Goal: Task Accomplishment & Management: Manage account settings

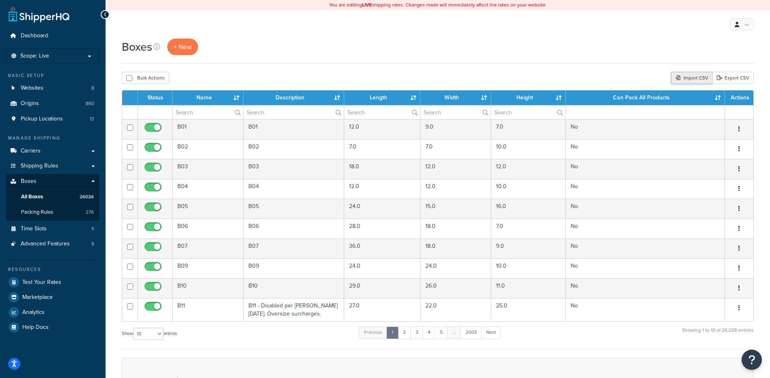
click at [697, 78] on div "Import CSV" at bounding box center [691, 78] width 41 height 12
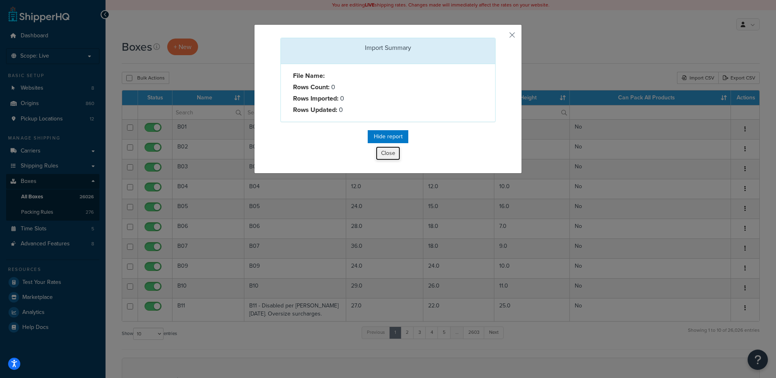
click at [386, 149] on button "Close" at bounding box center [388, 154] width 24 height 14
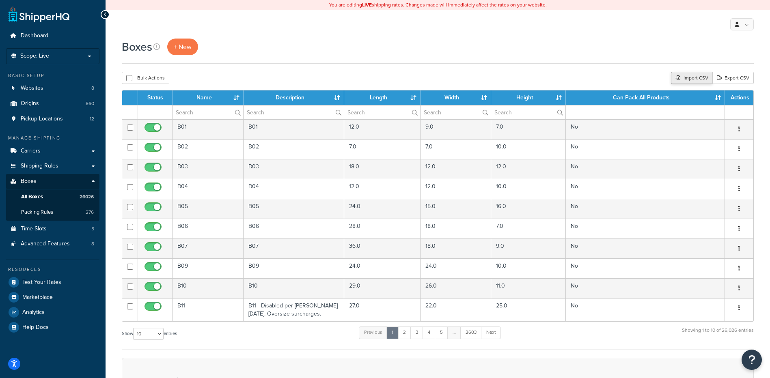
click at [689, 80] on div "Import CSV" at bounding box center [691, 78] width 41 height 12
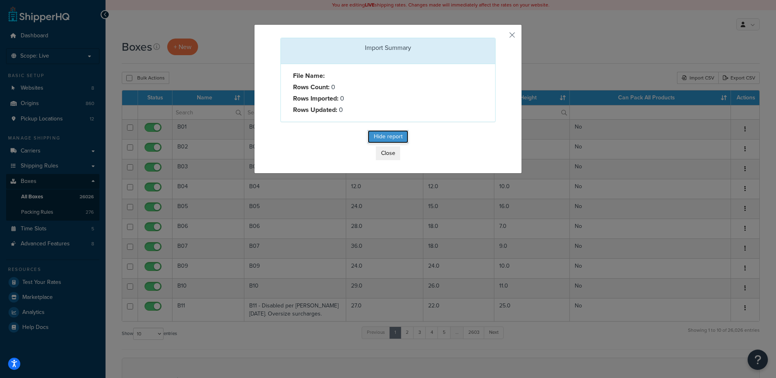
click at [392, 134] on button "Hide report" at bounding box center [388, 136] width 41 height 13
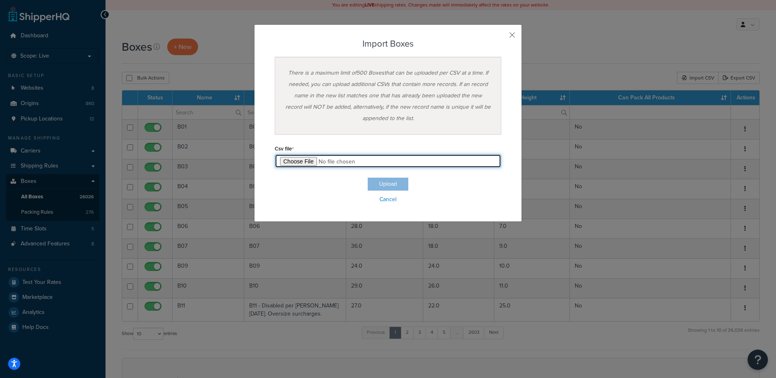
click at [285, 161] on input "file" at bounding box center [388, 161] width 227 height 14
type input "C:\fakepath\09_12_2025_box_dims.csv"
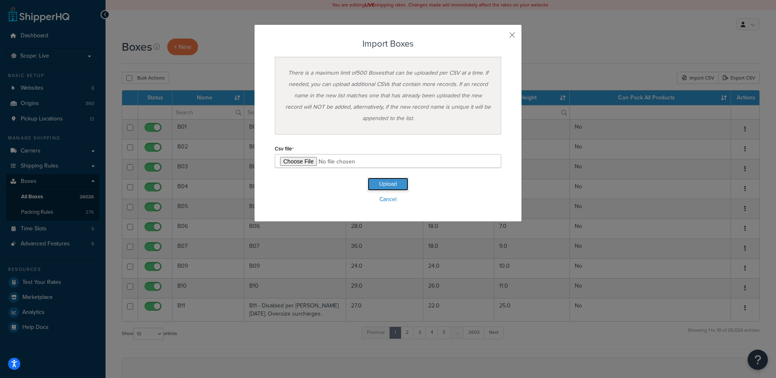
click at [398, 188] on button "Upload" at bounding box center [388, 184] width 41 height 13
click at [381, 184] on button "Upload" at bounding box center [388, 184] width 41 height 13
click at [387, 186] on button "Upload" at bounding box center [388, 184] width 41 height 13
click at [501, 37] on button "button" at bounding box center [500, 38] width 2 height 2
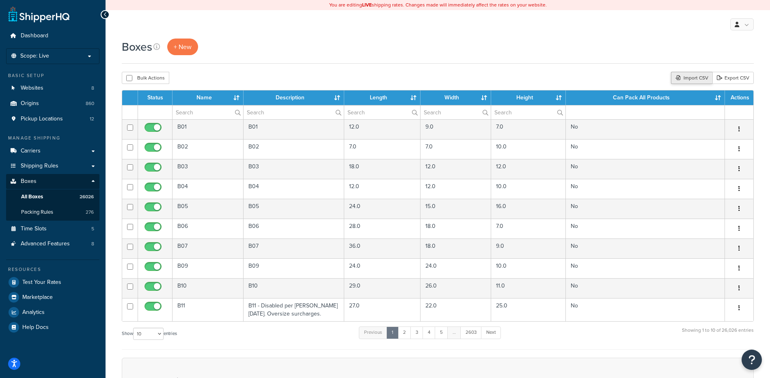
click at [683, 78] on div "Import CSV" at bounding box center [691, 78] width 41 height 12
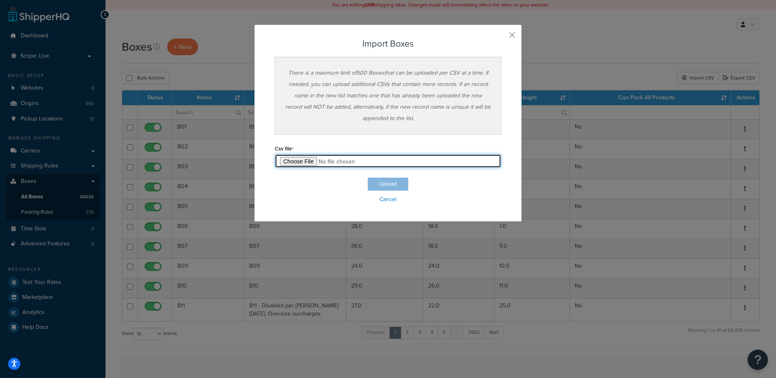
click at [300, 162] on input "file" at bounding box center [388, 161] width 227 height 14
type input "C:\fakepath\09_12_2025_box_dims.csv"
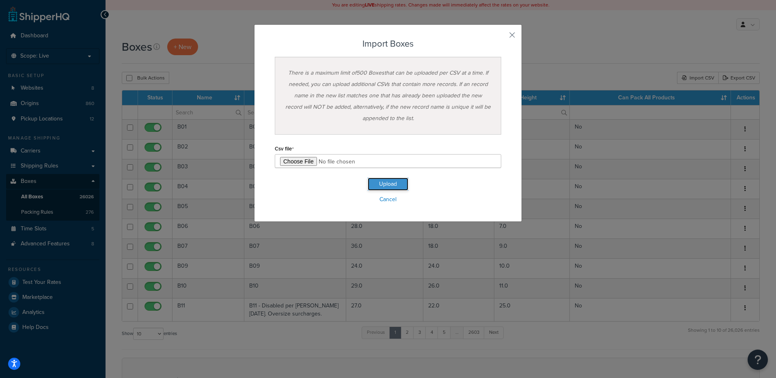
click at [395, 190] on button "Upload" at bounding box center [388, 184] width 41 height 13
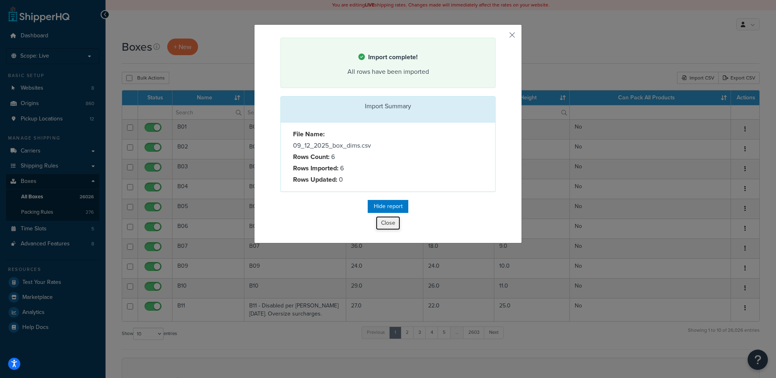
click at [385, 220] on button "Close" at bounding box center [388, 223] width 24 height 14
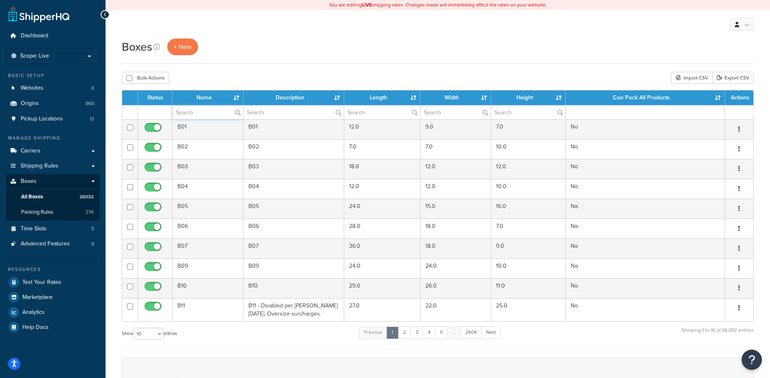
click at [194, 114] on input "text" at bounding box center [208, 113] width 71 height 14
paste input "19BCA2"
click at [241, 66] on div "Boxes + New Bulk Actions Duplicate Delete Import CSV Export CSV Contact Us Send…" at bounding box center [438, 279] width 665 height 480
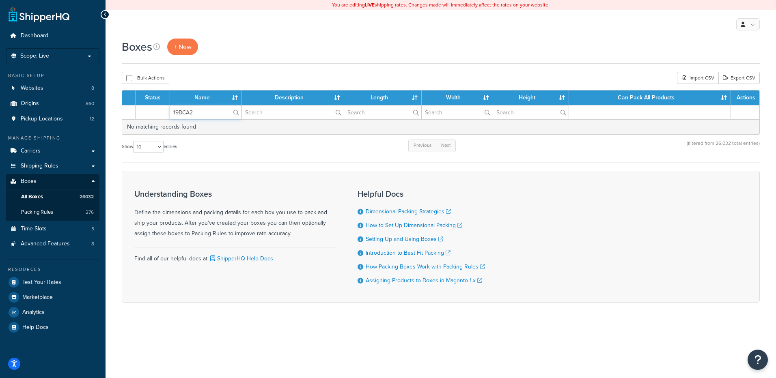
drag, startPoint x: 197, startPoint y: 114, endPoint x: 164, endPoint y: 113, distance: 32.9
click at [164, 113] on tr "19BCA2" at bounding box center [440, 112] width 637 height 14
paste input "D6"
type input "19BCD6"
click at [250, 64] on div "Boxes + New" at bounding box center [441, 51] width 638 height 25
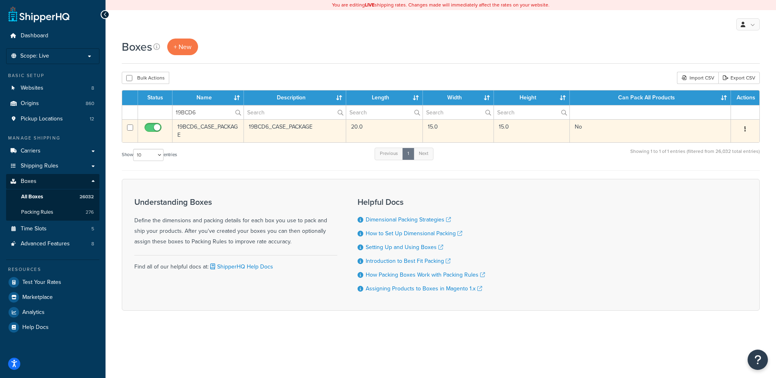
click at [744, 130] on button "button" at bounding box center [745, 129] width 11 height 13
click at [704, 180] on link "Delete" at bounding box center [719, 178] width 64 height 17
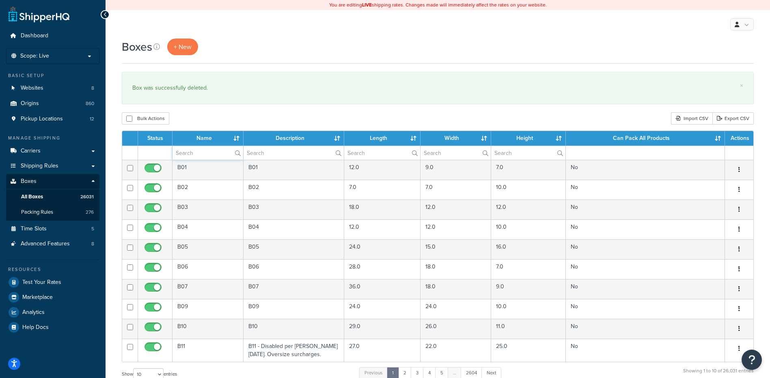
click at [186, 153] on input "text" at bounding box center [208, 153] width 71 height 14
paste input "19BCDT"
type input "19BCDT"
click at [207, 120] on div "Bulk Actions Duplicate Delete Import CSV Export CSV" at bounding box center [438, 118] width 632 height 12
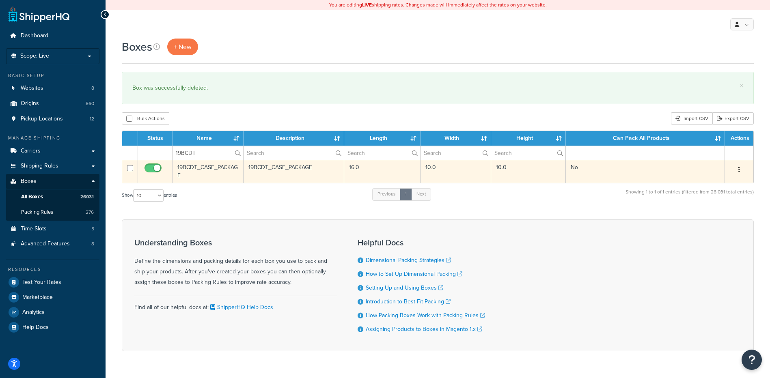
click at [739, 167] on icon "button" at bounding box center [740, 170] width 2 height 6
click at [702, 216] on link "Delete" at bounding box center [713, 218] width 64 height 17
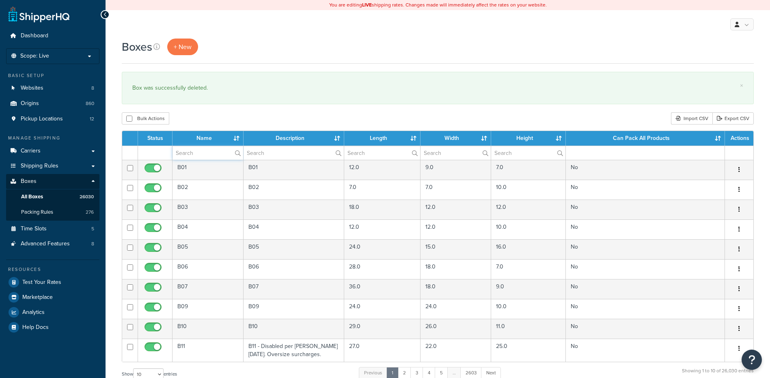
click at [203, 152] on input "text" at bounding box center [208, 153] width 71 height 14
paste input "19BETH"
type input "19BETH"
click at [220, 115] on div "Bulk Actions Duplicate [GEOGRAPHIC_DATA] Import CSV Export CSV" at bounding box center [438, 118] width 632 height 12
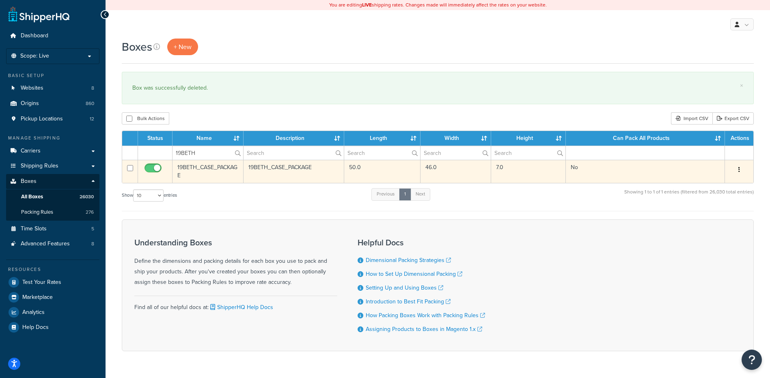
click at [742, 166] on button "button" at bounding box center [739, 170] width 11 height 13
click at [707, 219] on link "Delete" at bounding box center [713, 218] width 64 height 17
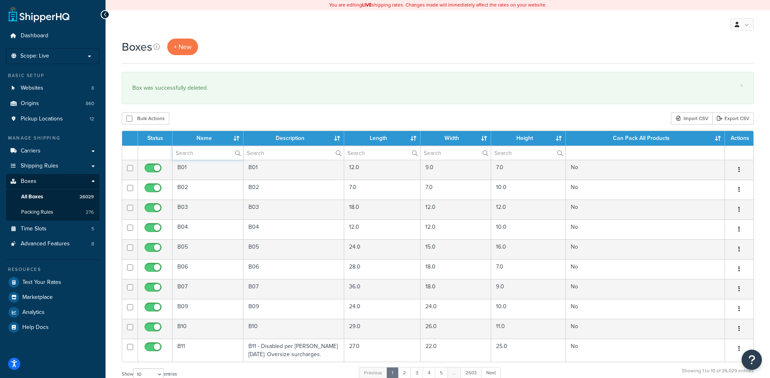
click at [188, 154] on input "text" at bounding box center [208, 153] width 71 height 14
paste input "19BFX3"
type input "19BFX3"
click at [244, 113] on div "Bulk Actions Duplicate Delete Import CSV Export CSV" at bounding box center [438, 118] width 632 height 12
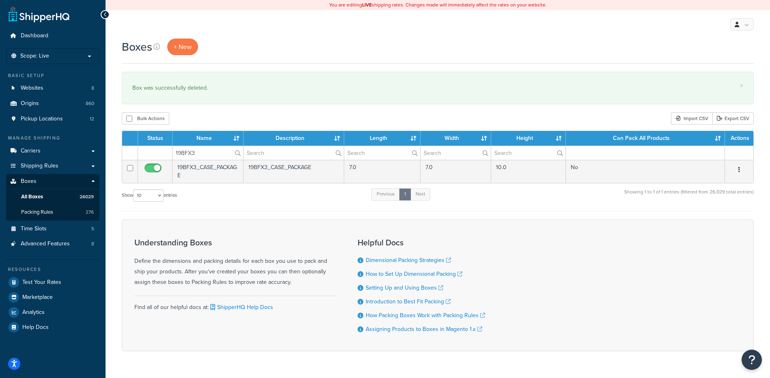
click at [738, 168] on button "button" at bounding box center [739, 170] width 11 height 13
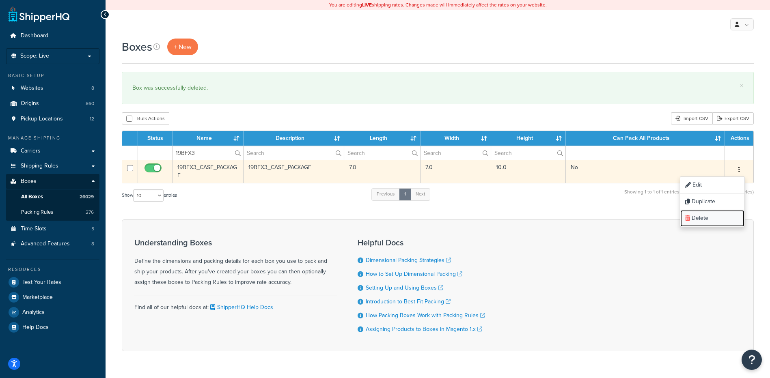
click at [715, 227] on link "Delete" at bounding box center [713, 218] width 64 height 17
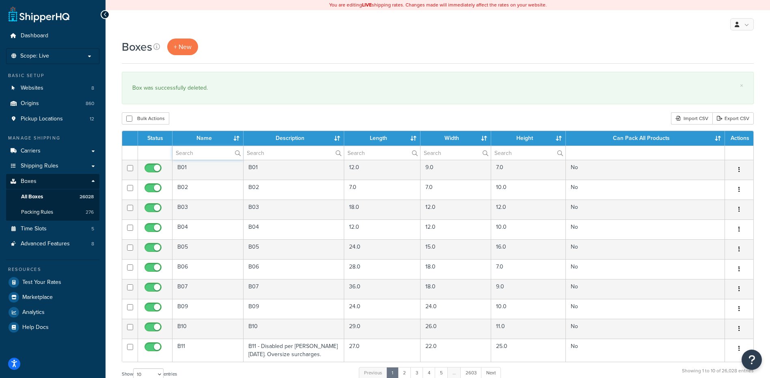
click at [187, 156] on input "text" at bounding box center [208, 153] width 71 height 14
paste input "19BFX4"
type input "19BFX4"
click at [240, 117] on div "Bulk Actions Duplicate Delete Import CSV Export CSV" at bounding box center [438, 118] width 632 height 12
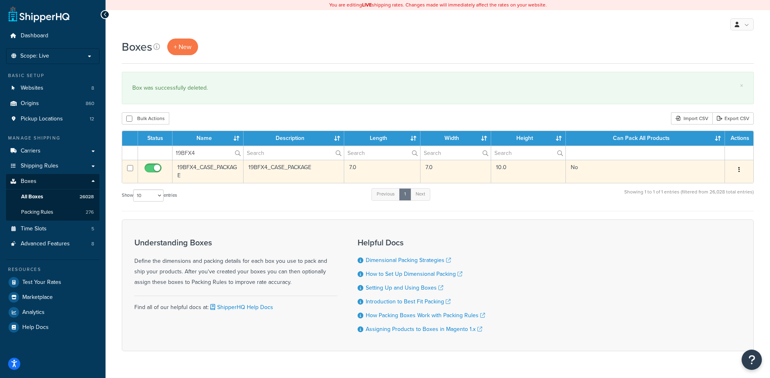
click at [742, 169] on button "button" at bounding box center [739, 170] width 11 height 13
click at [711, 223] on link "Delete" at bounding box center [713, 218] width 64 height 17
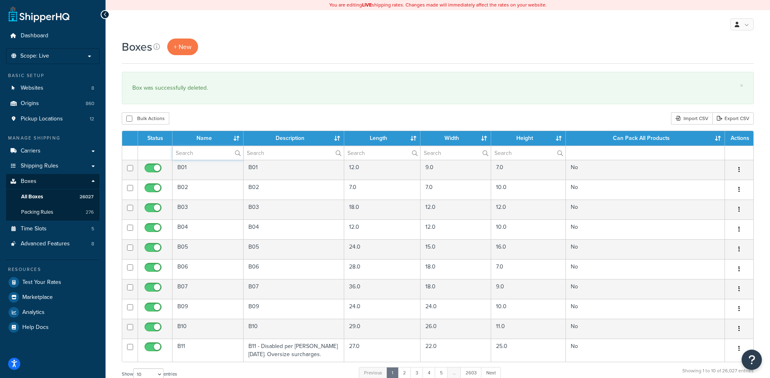
click at [197, 153] on input "text" at bounding box center [208, 153] width 71 height 14
paste input "19BFX6"
type input "19BFX6"
click at [234, 108] on div "Boxes + New × Box was successfully deleted. Bulk Actions Duplicate Delete Impor…" at bounding box center [438, 299] width 665 height 521
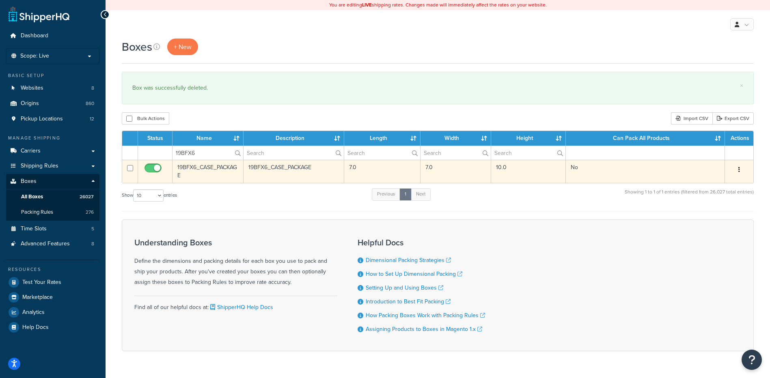
click at [741, 169] on button "button" at bounding box center [739, 170] width 11 height 13
click at [702, 218] on link "Delete" at bounding box center [713, 218] width 64 height 17
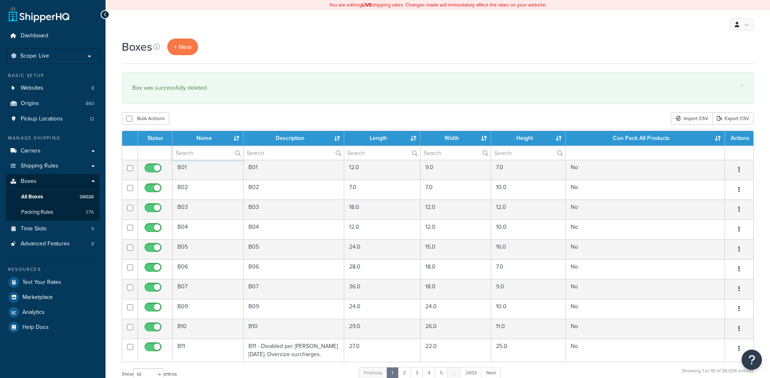
click at [190, 154] on input "text" at bounding box center [208, 153] width 71 height 14
paste input "19BHTB"
type input "19BHTB"
click at [207, 119] on div "Bulk Actions Duplicate [GEOGRAPHIC_DATA] Import CSV Export CSV" at bounding box center [438, 118] width 632 height 12
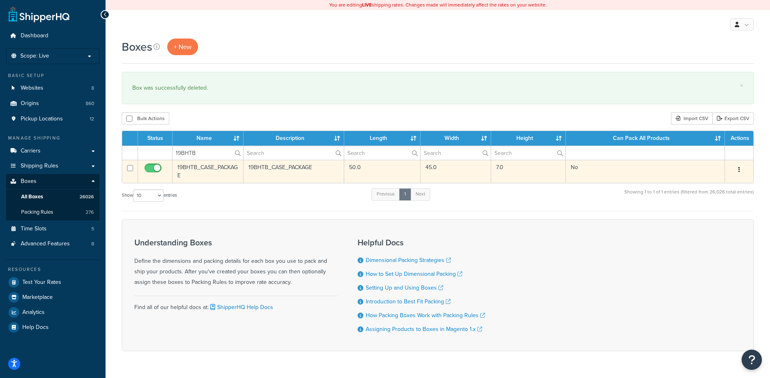
click at [740, 169] on icon "button" at bounding box center [740, 170] width 2 height 6
click at [724, 218] on link "Delete" at bounding box center [713, 218] width 64 height 17
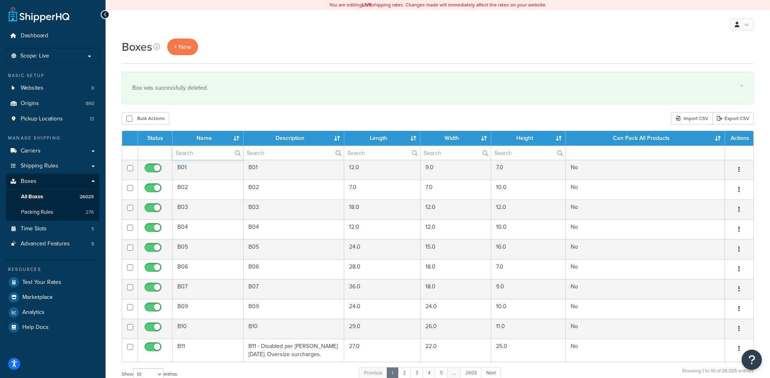
click at [214, 153] on input "text" at bounding box center [208, 153] width 71 height 14
paste input "19BJBP"
type input "19BJBP"
click at [208, 101] on div "× Box was successfully deleted." at bounding box center [438, 88] width 632 height 32
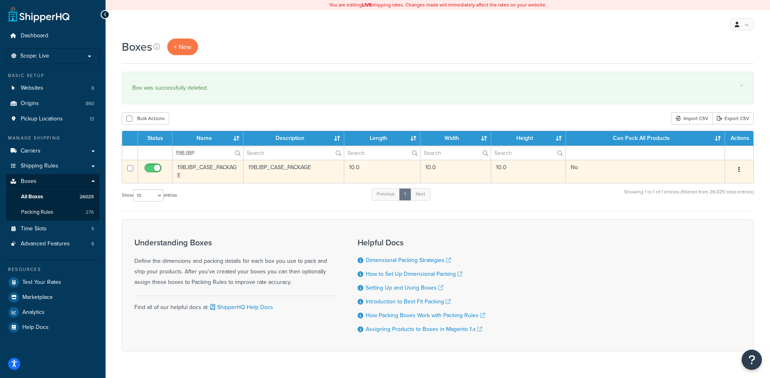
click at [735, 169] on button "button" at bounding box center [739, 170] width 11 height 13
click at [702, 219] on link "Delete" at bounding box center [713, 218] width 64 height 17
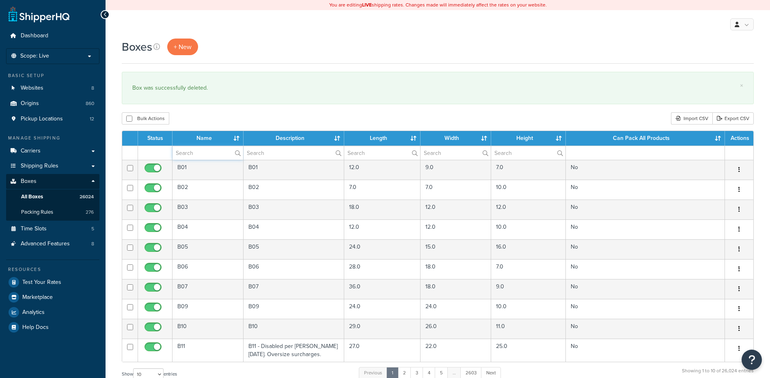
click at [184, 155] on input "text" at bounding box center [208, 153] width 71 height 14
paste input "19BKHT"
type input "19BKHT"
click at [238, 109] on div "Boxes + New × Box was successfully deleted. Bulk Actions Duplicate [GEOGRAPHIC_…" at bounding box center [438, 299] width 665 height 521
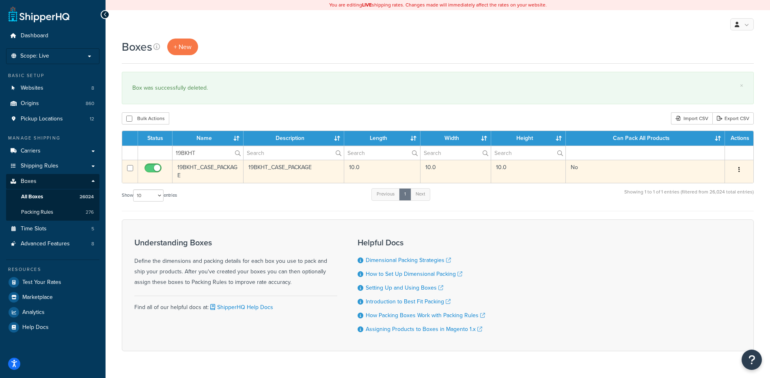
click at [737, 167] on button "button" at bounding box center [739, 170] width 11 height 13
click at [714, 226] on link "Delete" at bounding box center [713, 218] width 64 height 17
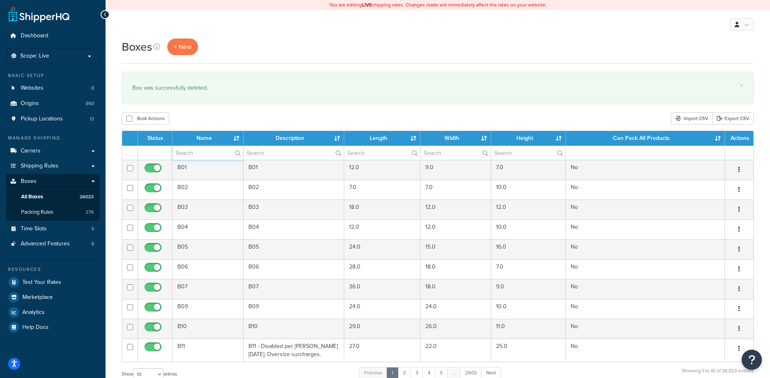
click at [205, 155] on input "text" at bounding box center [208, 153] width 71 height 14
paste input "19BX10"
type input "19BX10"
click at [208, 115] on div "Bulk Actions Duplicate [GEOGRAPHIC_DATA] Import CSV Export CSV" at bounding box center [438, 118] width 632 height 12
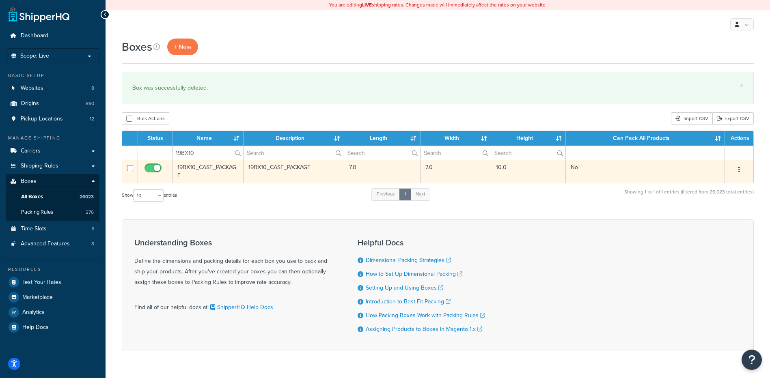
click at [739, 170] on icon "button" at bounding box center [740, 170] width 2 height 6
click at [720, 214] on link "Delete" at bounding box center [713, 218] width 64 height 17
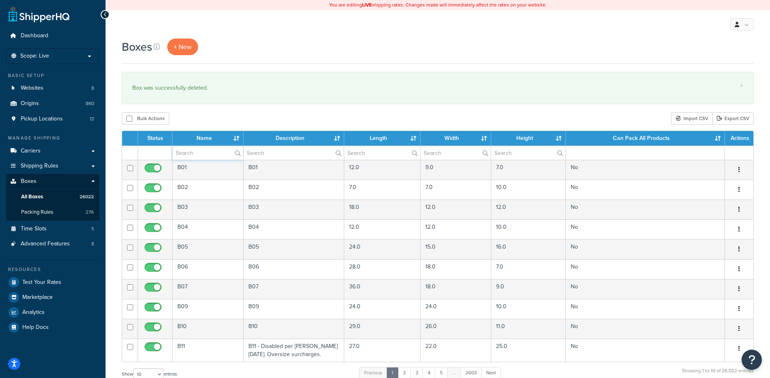
paste input "19BXE7"
type input "19BXE7"
click at [244, 119] on div "Bulk Actions Duplicate [GEOGRAPHIC_DATA] Import CSV Export CSV" at bounding box center [438, 118] width 632 height 12
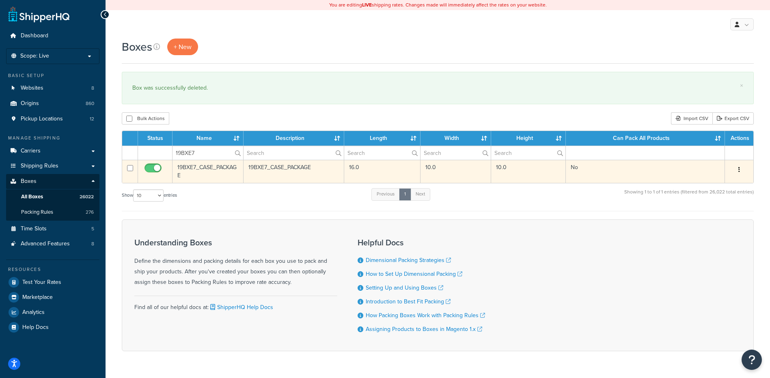
click at [739, 171] on icon "button" at bounding box center [740, 170] width 2 height 6
click at [722, 222] on link "Delete" at bounding box center [713, 218] width 64 height 17
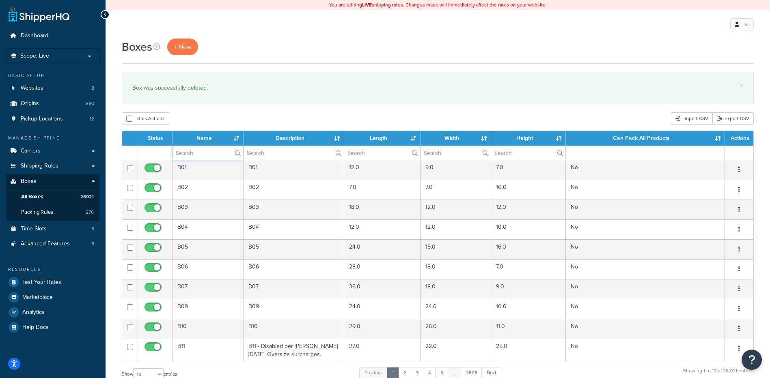
click at [203, 149] on input "text" at bounding box center [208, 153] width 71 height 14
paste input "19BXE8"
type input "19BXE8"
click at [228, 119] on div "Bulk Actions Duplicate [GEOGRAPHIC_DATA] Import CSV Export CSV" at bounding box center [438, 118] width 632 height 12
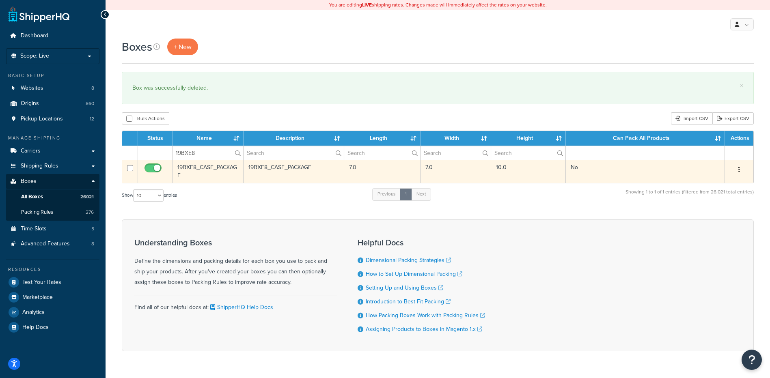
click at [740, 169] on button "button" at bounding box center [739, 170] width 11 height 13
click at [700, 221] on link "Delete" at bounding box center [713, 218] width 64 height 17
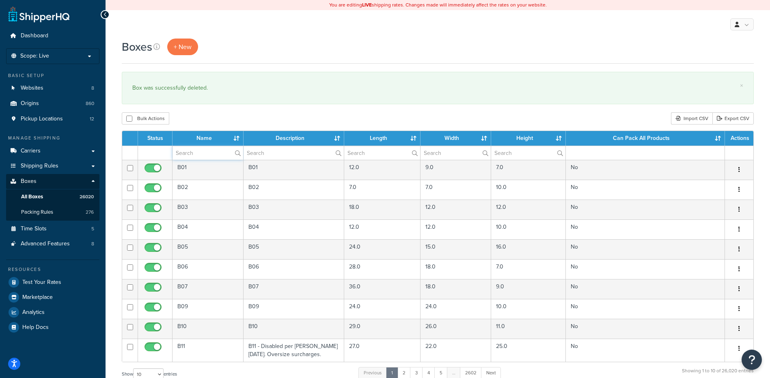
click at [205, 154] on input "text" at bounding box center [208, 153] width 71 height 14
paste input "19BXE9"
type input "19BXE9"
click at [219, 119] on div "Bulk Actions Duplicate [GEOGRAPHIC_DATA] Import CSV Export CSV" at bounding box center [438, 118] width 632 height 12
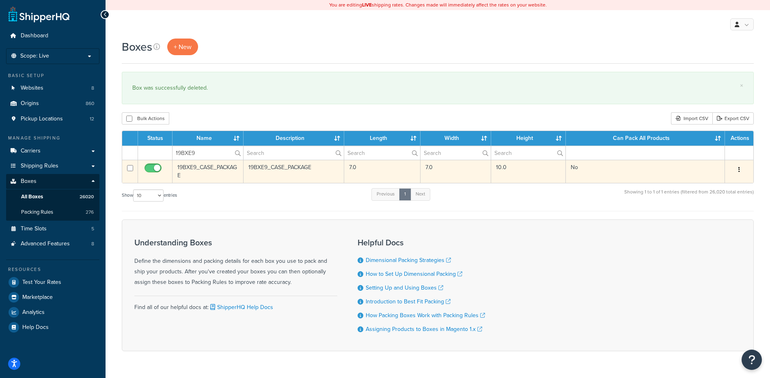
click at [739, 171] on icon "button" at bounding box center [740, 170] width 2 height 6
click at [713, 218] on link "Delete" at bounding box center [713, 218] width 64 height 17
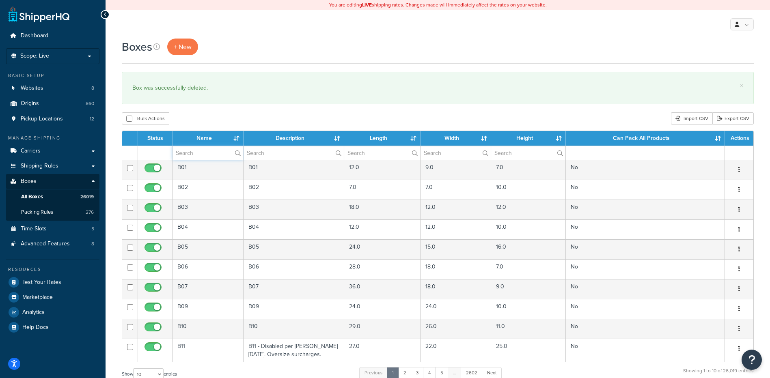
click at [181, 158] on input "text" at bounding box center [208, 153] width 71 height 14
paste input "19BXF0"
type input "19BXF0"
click at [233, 121] on div "Bulk Actions Duplicate [GEOGRAPHIC_DATA] Import CSV Export CSV" at bounding box center [438, 118] width 632 height 12
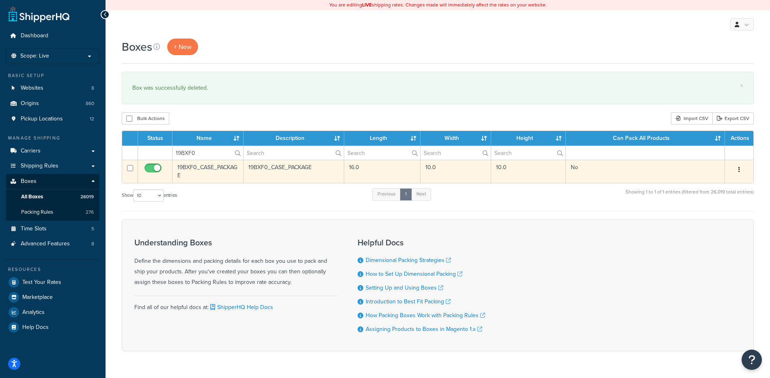
click at [741, 169] on button "button" at bounding box center [739, 170] width 11 height 13
click at [715, 215] on link "Delete" at bounding box center [713, 218] width 64 height 17
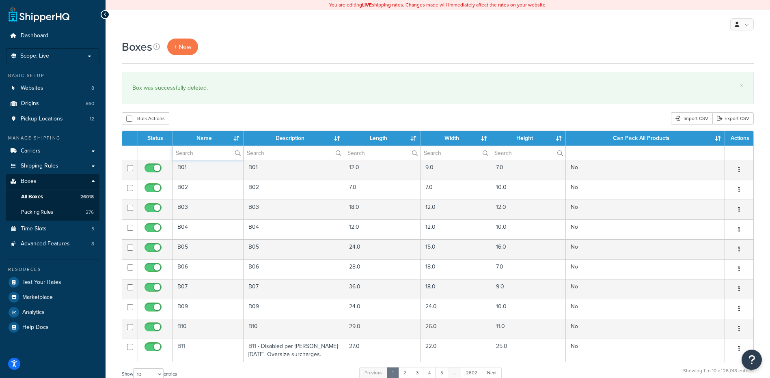
click at [201, 154] on input "text" at bounding box center [208, 153] width 71 height 14
paste input "19BXF8"
type input "19BXF8"
click at [224, 121] on div "Bulk Actions Duplicate Delete Import CSV Export CSV" at bounding box center [438, 118] width 632 height 12
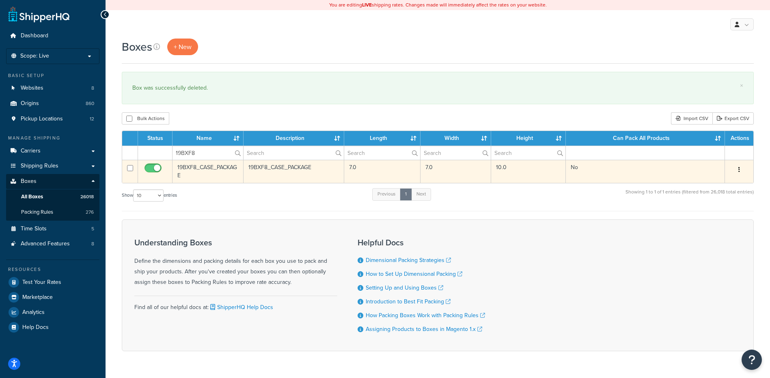
click at [740, 166] on button "button" at bounding box center [739, 170] width 11 height 13
click at [718, 219] on link "Delete" at bounding box center [713, 218] width 64 height 17
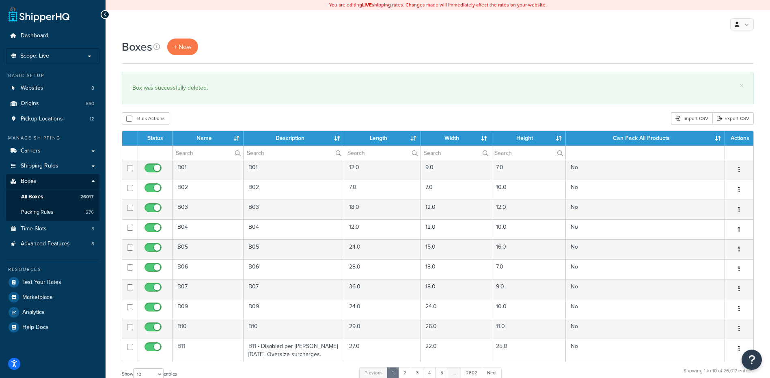
click at [190, 144] on th "Name" at bounding box center [208, 138] width 71 height 15
click at [187, 152] on input "text" at bounding box center [208, 153] width 71 height 14
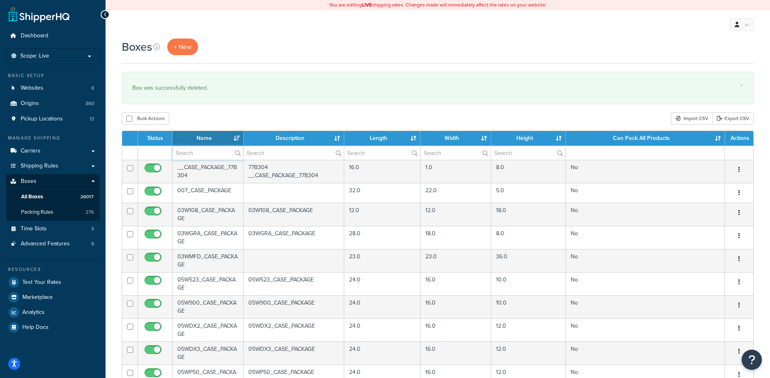
paste input "19BXF9"
type input "19BXF9"
click at [247, 76] on div "× Box was successfully deleted." at bounding box center [438, 88] width 632 height 32
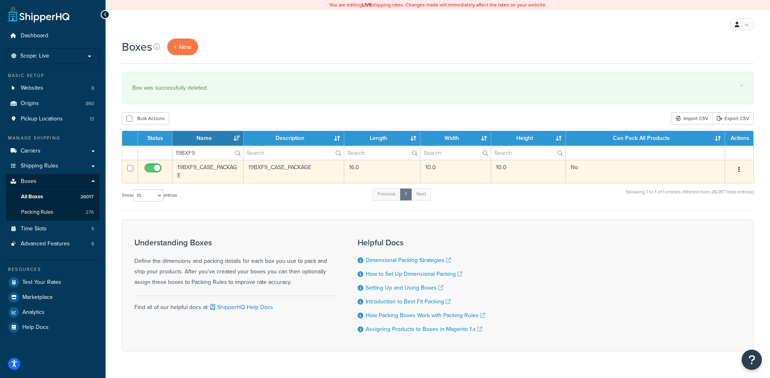
click at [740, 170] on icon "button" at bounding box center [740, 170] width 2 height 6
click at [701, 214] on link "Delete" at bounding box center [713, 218] width 64 height 17
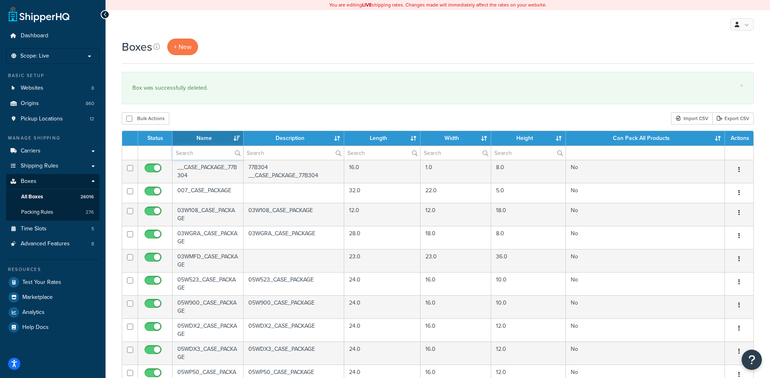
click at [188, 148] on input "text" at bounding box center [208, 153] width 71 height 14
paste input "19BXG1"
type input "19BXG1"
click at [205, 114] on div "Bulk Actions Duplicate [GEOGRAPHIC_DATA] Import CSV Export CSV" at bounding box center [438, 118] width 632 height 12
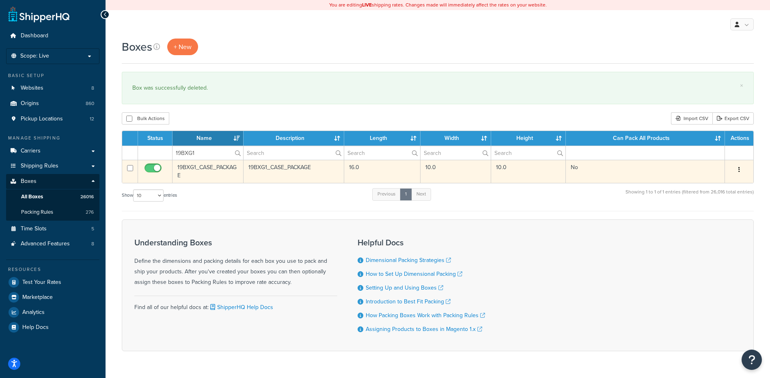
click at [738, 169] on button "button" at bounding box center [739, 170] width 11 height 13
click at [707, 222] on link "Delete" at bounding box center [713, 218] width 64 height 17
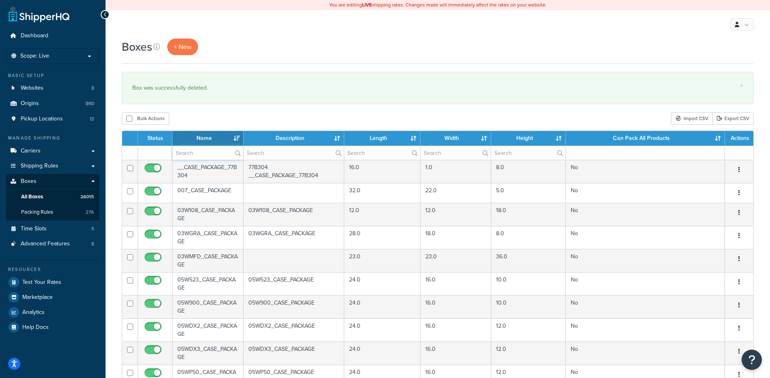
click at [209, 154] on input "text" at bounding box center [208, 153] width 71 height 14
paste input "19BXG2"
type input "19BXG2"
click at [219, 127] on div "Boxes + New × Box was successfully deleted. Bulk Actions Duplicate [GEOGRAPHIC_…" at bounding box center [438, 312] width 665 height 547
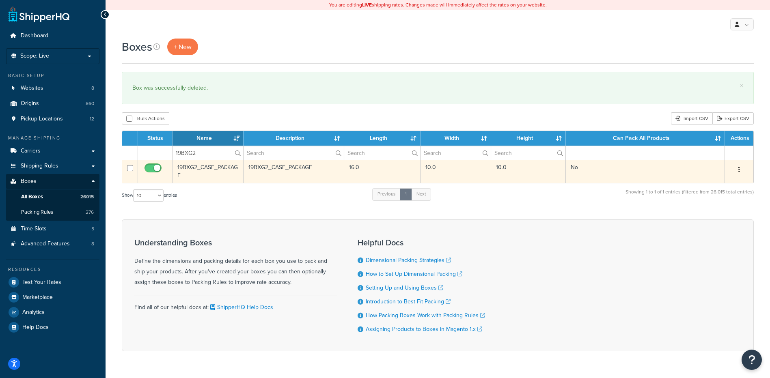
click at [739, 172] on icon "button" at bounding box center [740, 170] width 2 height 6
click at [720, 214] on link "Delete" at bounding box center [713, 218] width 64 height 17
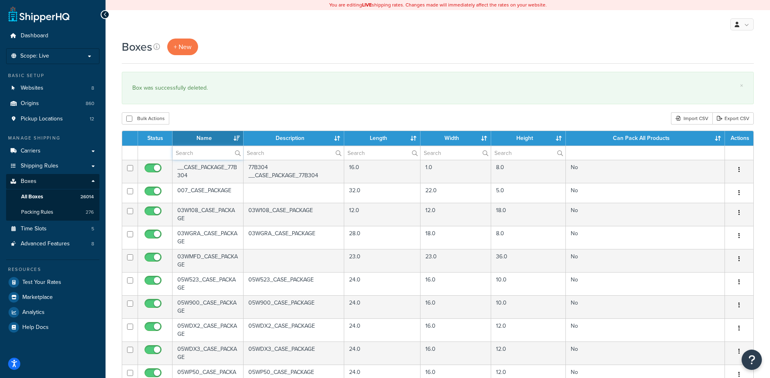
click at [192, 148] on input "text" at bounding box center [208, 153] width 71 height 14
paste input "19BXG4"
type input "19BXG4"
click at [232, 136] on th "Name" at bounding box center [208, 138] width 71 height 15
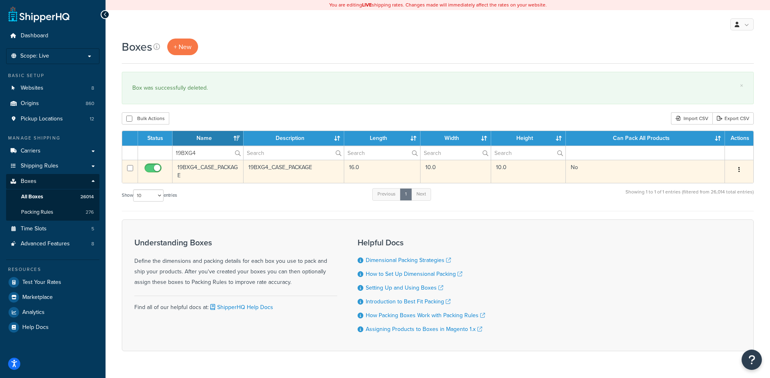
click at [741, 173] on button "button" at bounding box center [739, 170] width 11 height 13
click at [723, 214] on link "Delete" at bounding box center [713, 218] width 64 height 17
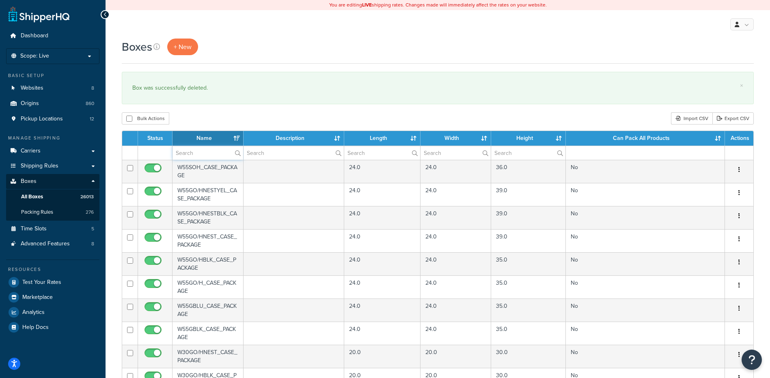
click at [211, 151] on input "text" at bounding box center [208, 153] width 71 height 14
paste input "19BXG6"
type input "19BXG6"
click at [228, 117] on div "Bulk Actions Duplicate [GEOGRAPHIC_DATA] Import CSV Export CSV" at bounding box center [438, 118] width 632 height 12
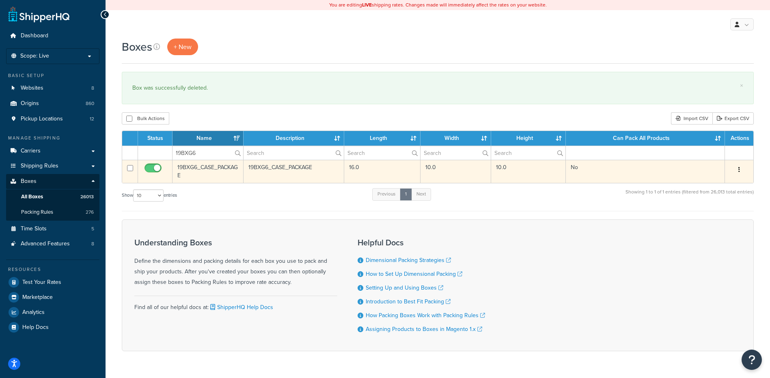
click at [742, 167] on button "button" at bounding box center [739, 170] width 11 height 13
click at [719, 214] on link "Delete" at bounding box center [713, 218] width 64 height 17
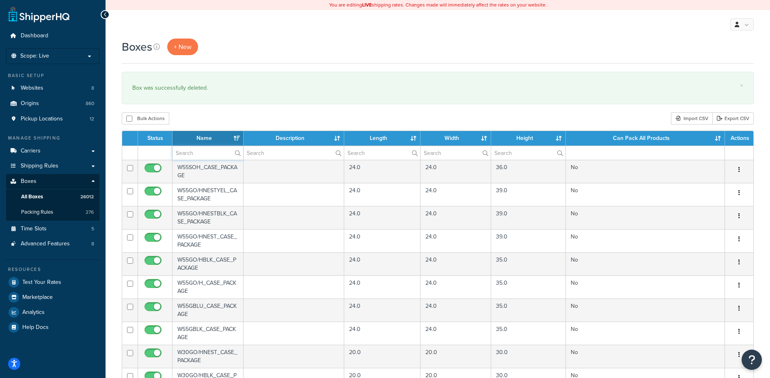
click at [198, 155] on input "text" at bounding box center [208, 153] width 71 height 14
paste input "19BXG7"
type input "19BXG7"
click at [222, 119] on div "Bulk Actions Duplicate [GEOGRAPHIC_DATA] Import CSV Export CSV" at bounding box center [438, 118] width 632 height 12
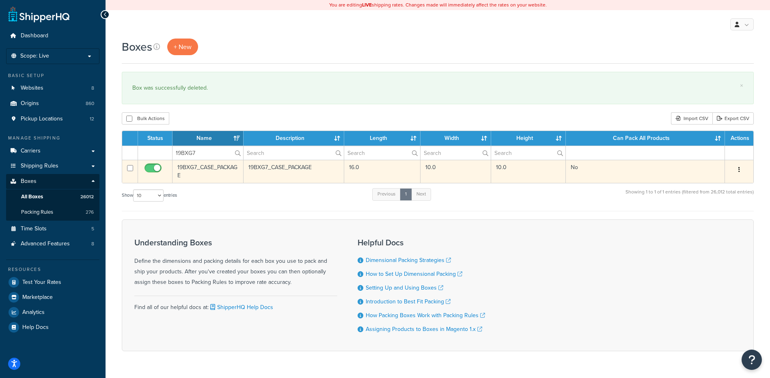
click at [742, 170] on button "button" at bounding box center [739, 170] width 11 height 13
click at [709, 220] on link "Delete" at bounding box center [713, 218] width 64 height 17
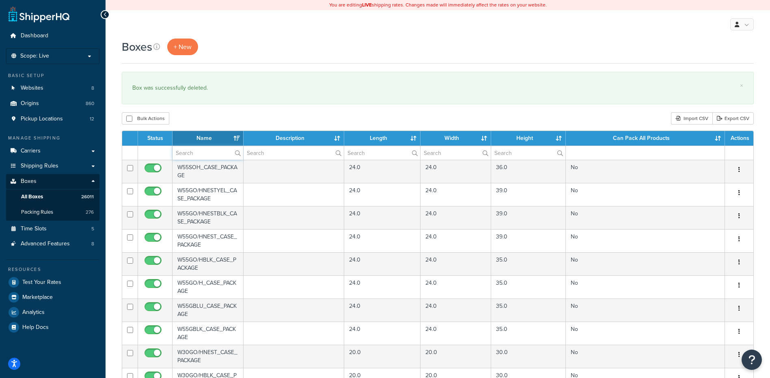
click at [214, 154] on input "text" at bounding box center [208, 153] width 71 height 14
drag, startPoint x: 165, startPoint y: 154, endPoint x: 177, endPoint y: 154, distance: 12.2
click at [167, 154] on td at bounding box center [155, 153] width 35 height 14
click at [184, 156] on input "text" at bounding box center [208, 153] width 71 height 14
paste input "19BXH0"
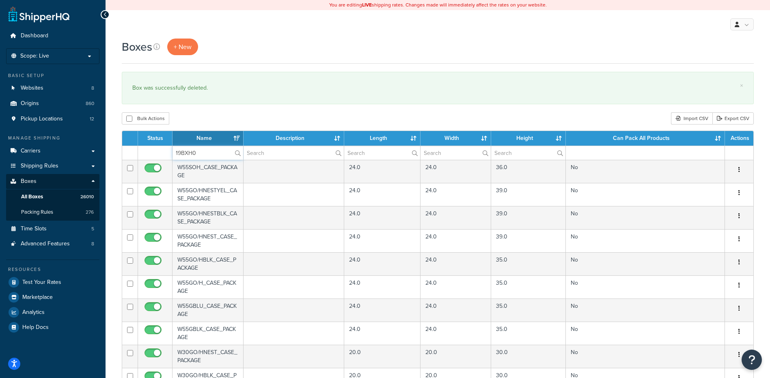
type input "19BXH0"
click at [205, 120] on div "Bulk Actions Duplicate Delete Import CSV Export CSV" at bounding box center [438, 118] width 632 height 12
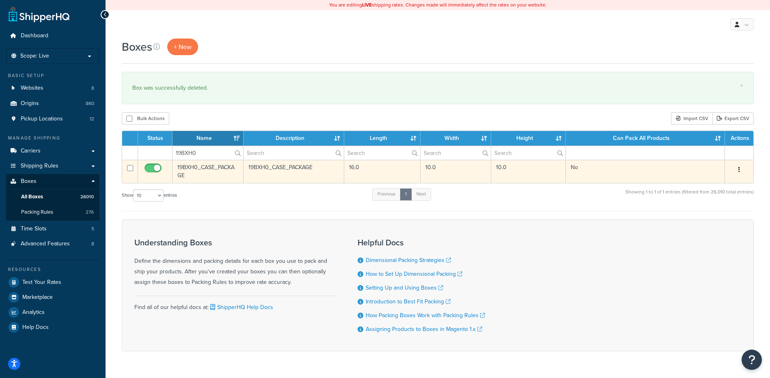
click at [741, 171] on button "button" at bounding box center [739, 170] width 11 height 13
click at [719, 219] on link "Delete" at bounding box center [713, 218] width 64 height 17
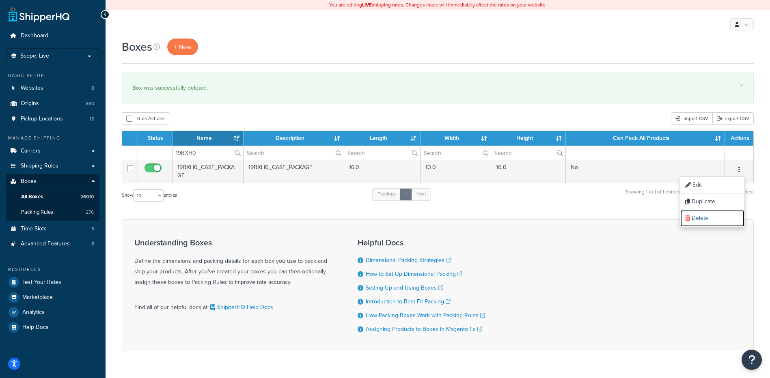
drag, startPoint x: 720, startPoint y: 223, endPoint x: 435, endPoint y: 22, distance: 349.0
click at [720, 223] on link "Delete" at bounding box center [713, 218] width 64 height 17
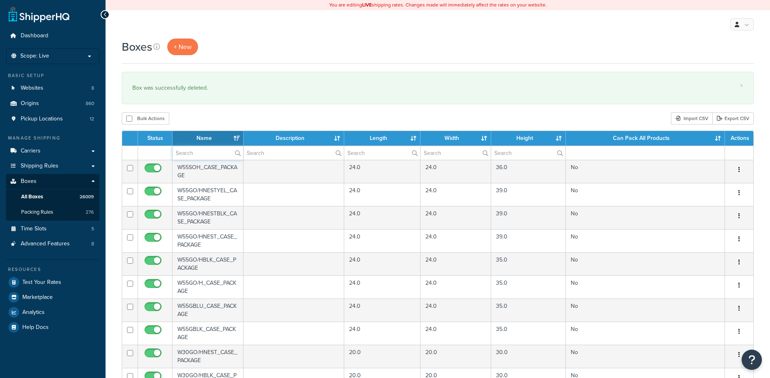
click at [186, 153] on input "text" at bounding box center [208, 153] width 71 height 14
paste input "19BXH1"
type input "19BXH1"
click at [253, 124] on div "Bulk Actions Duplicate [GEOGRAPHIC_DATA] Import CSV Export CSV" at bounding box center [438, 118] width 632 height 12
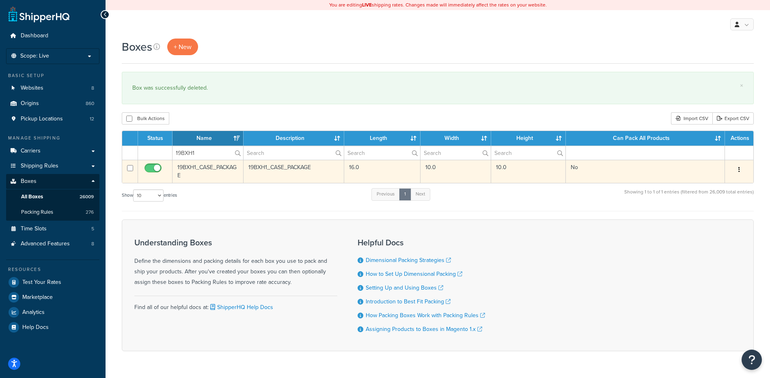
click at [740, 169] on icon "button" at bounding box center [740, 170] width 2 height 6
click at [707, 225] on link "Delete" at bounding box center [713, 218] width 64 height 17
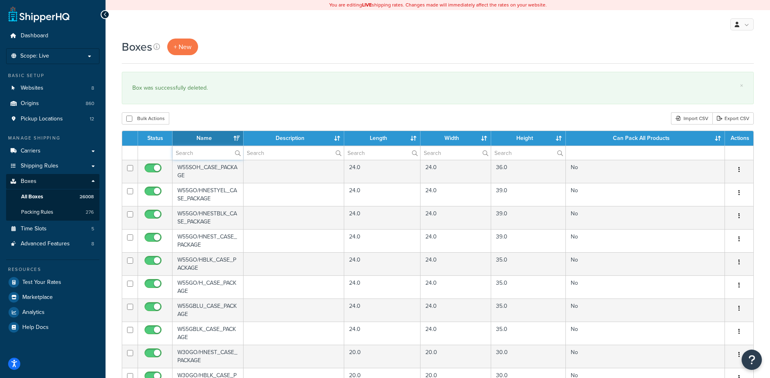
click at [208, 154] on input "text" at bounding box center [208, 153] width 71 height 14
paste input "19BXH3"
type input "19BXH3"
click at [194, 119] on div "Bulk Actions Duplicate [GEOGRAPHIC_DATA] Import CSV Export CSV" at bounding box center [438, 118] width 632 height 12
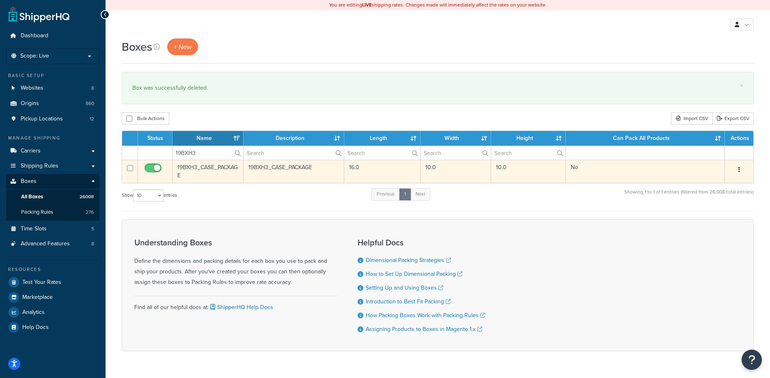
click at [737, 171] on button "button" at bounding box center [739, 170] width 11 height 13
click at [717, 217] on link "Delete" at bounding box center [713, 218] width 64 height 17
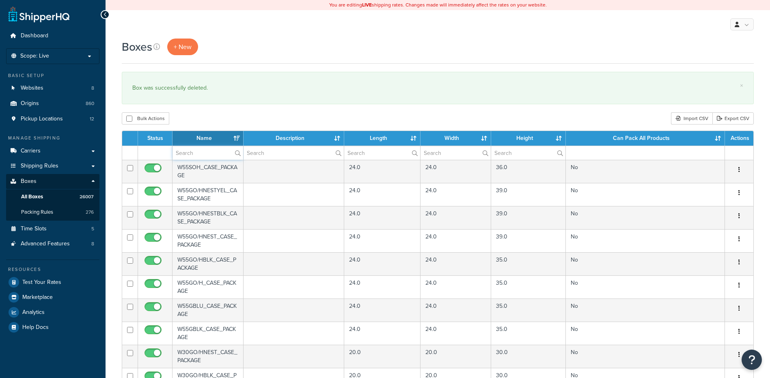
click at [185, 151] on input "text" at bounding box center [208, 153] width 71 height 14
paste input "19BXI6"
type input "19BXI6"
click at [208, 105] on div "Boxes + New × Box was successfully deleted. Bulk Actions Duplicate [GEOGRAPHIC_…" at bounding box center [438, 314] width 665 height 550
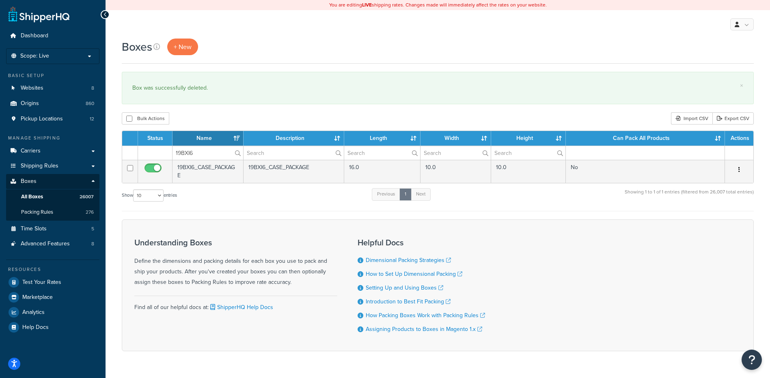
click at [737, 167] on button "button" at bounding box center [739, 170] width 11 height 13
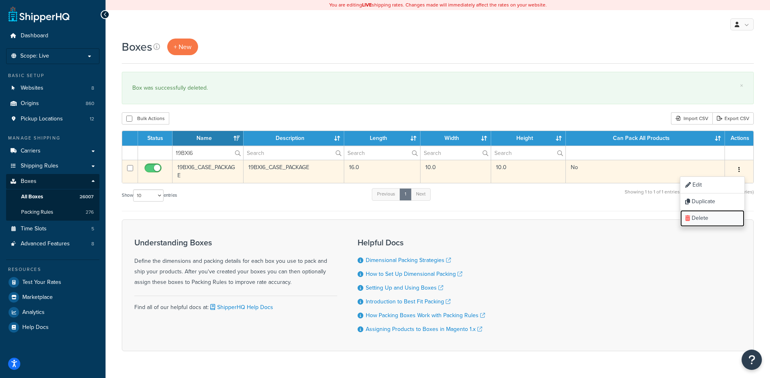
click at [697, 220] on link "Delete" at bounding box center [713, 218] width 64 height 17
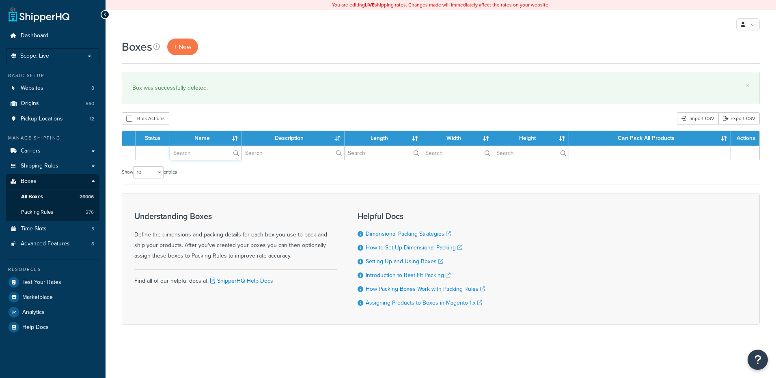
click at [187, 155] on input "text" at bounding box center [205, 153] width 71 height 14
paste input "19BXI7"
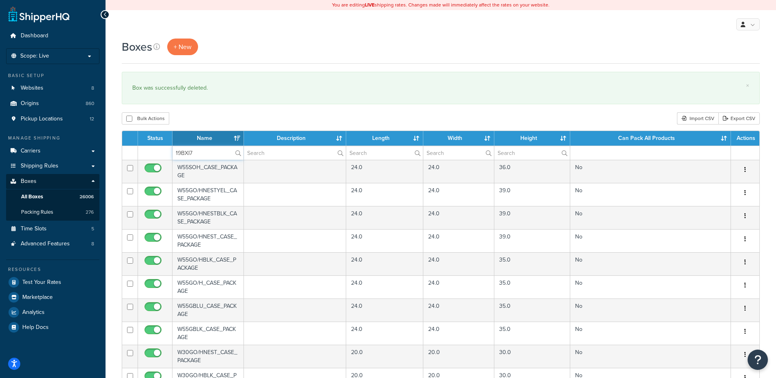
type input "19BXI7"
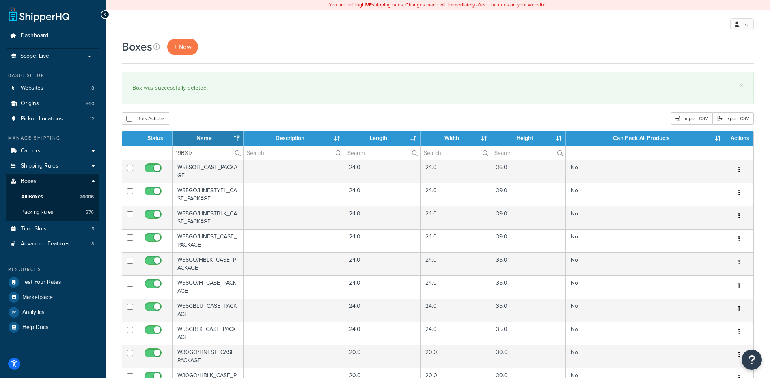
click at [218, 104] on div "× Box was successfully deleted." at bounding box center [438, 88] width 632 height 32
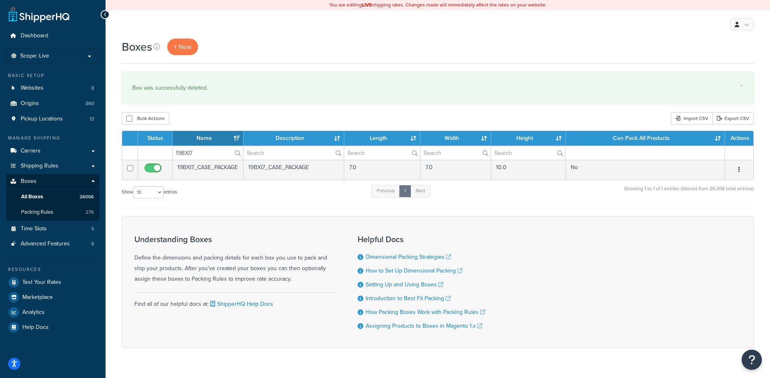
click at [739, 167] on icon "button" at bounding box center [740, 170] width 2 height 6
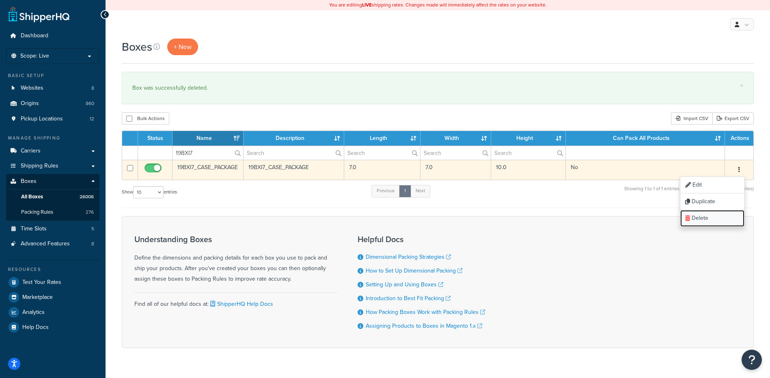
click at [704, 223] on link "Delete" at bounding box center [713, 218] width 64 height 17
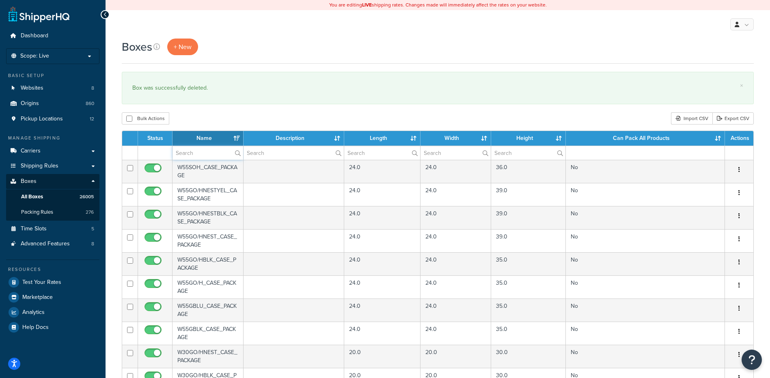
click at [176, 152] on input "text" at bounding box center [208, 153] width 71 height 14
paste input "19BXJ1"
type input "19BXJ1"
click at [209, 117] on div "Bulk Actions Duplicate [GEOGRAPHIC_DATA] Import CSV Export CSV" at bounding box center [438, 118] width 632 height 12
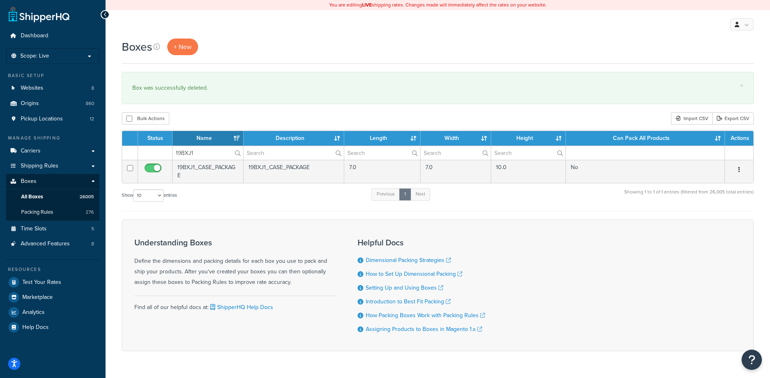
click at [738, 166] on button "button" at bounding box center [739, 170] width 11 height 13
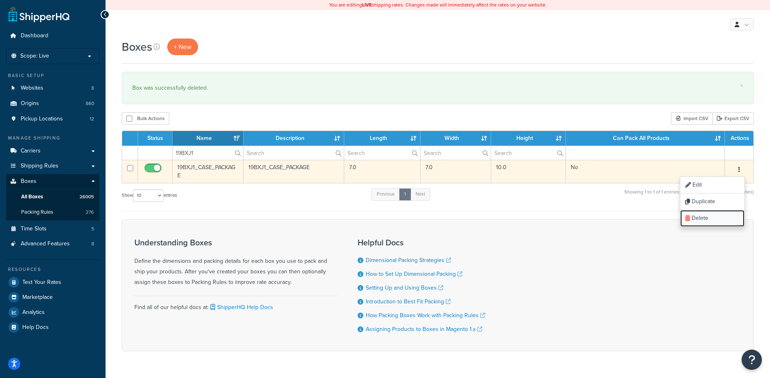
click at [730, 212] on link "Delete" at bounding box center [713, 218] width 64 height 17
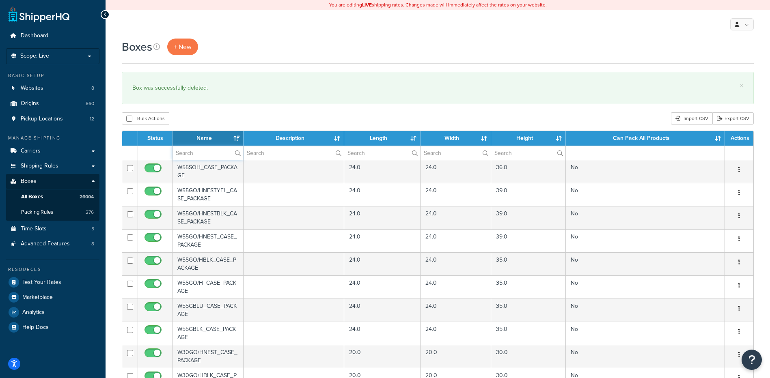
drag, startPoint x: 205, startPoint y: 154, endPoint x: 205, endPoint y: 123, distance: 30.9
click at [205, 154] on input "text" at bounding box center [208, 153] width 71 height 14
click at [205, 114] on div "Bulk Actions Duplicate [GEOGRAPHIC_DATA] Import CSV Export CSV" at bounding box center [438, 118] width 632 height 12
click at [184, 157] on input "text" at bounding box center [208, 153] width 71 height 14
paste input "19BXJ4"
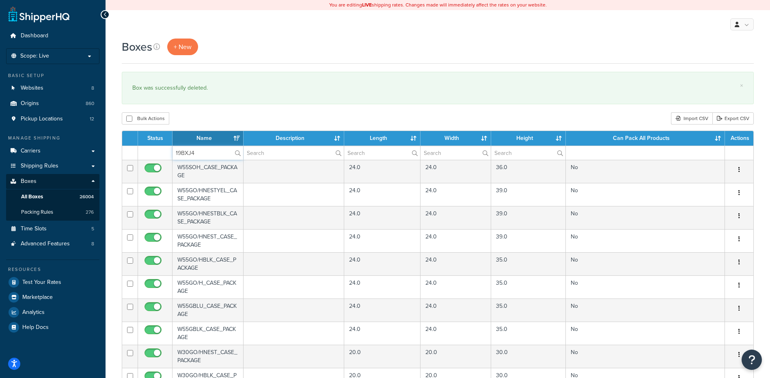
type input "19BXJ4"
click at [209, 114] on div "Bulk Actions Duplicate [GEOGRAPHIC_DATA] Import CSV Export CSV" at bounding box center [438, 118] width 632 height 12
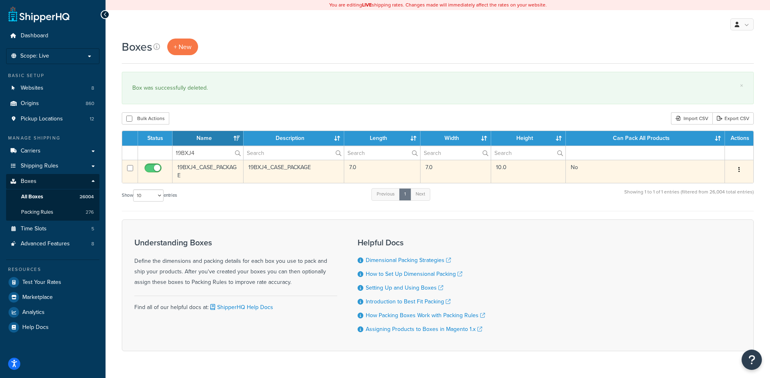
click at [738, 169] on button "button" at bounding box center [739, 170] width 11 height 13
click at [704, 216] on link "Delete" at bounding box center [713, 218] width 64 height 17
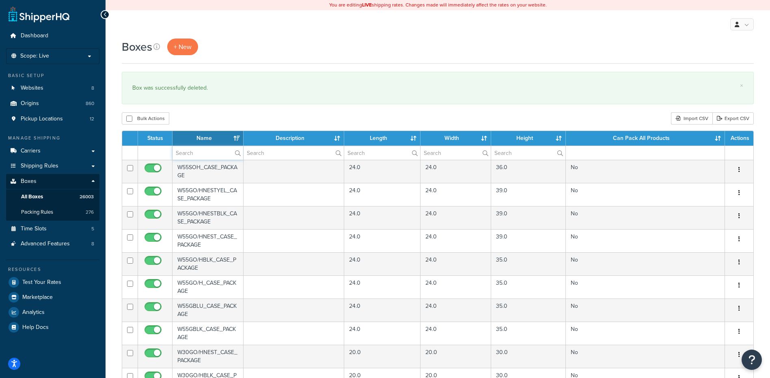
click at [192, 151] on input "text" at bounding box center [208, 153] width 71 height 14
paste input "19BXJ6"
type input "19BXJ6"
click at [199, 111] on div "Boxes + New × Box was successfully deleted. Bulk Actions Duplicate Delete Impor…" at bounding box center [438, 314] width 665 height 550
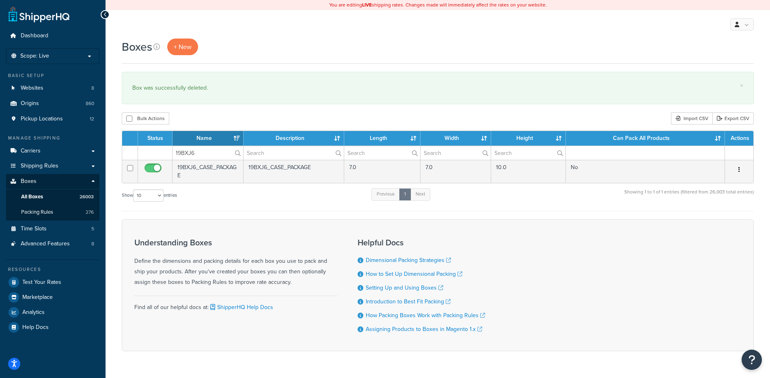
click at [740, 169] on icon "button" at bounding box center [740, 170] width 2 height 6
drag, startPoint x: 719, startPoint y: 217, endPoint x: 430, endPoint y: 22, distance: 349.5
click at [719, 217] on link "Delete" at bounding box center [713, 218] width 64 height 17
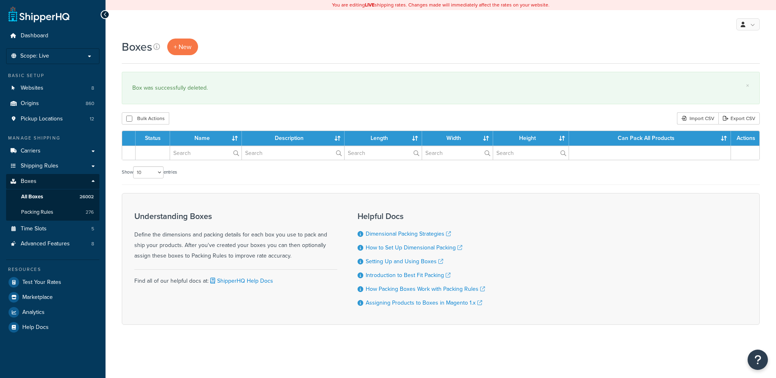
click at [188, 156] on input "text" at bounding box center [205, 153] width 71 height 14
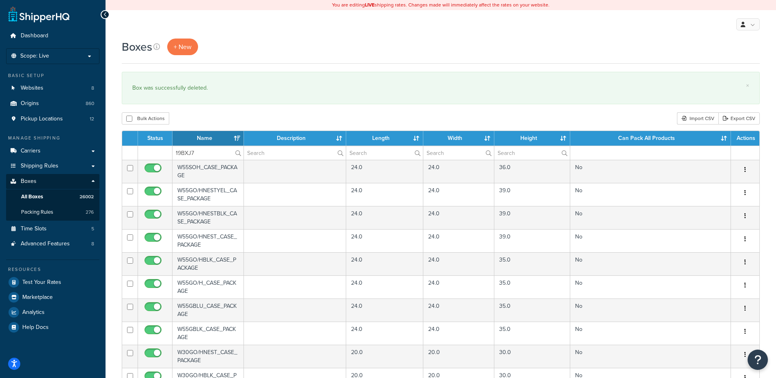
type input "19BXJ7"
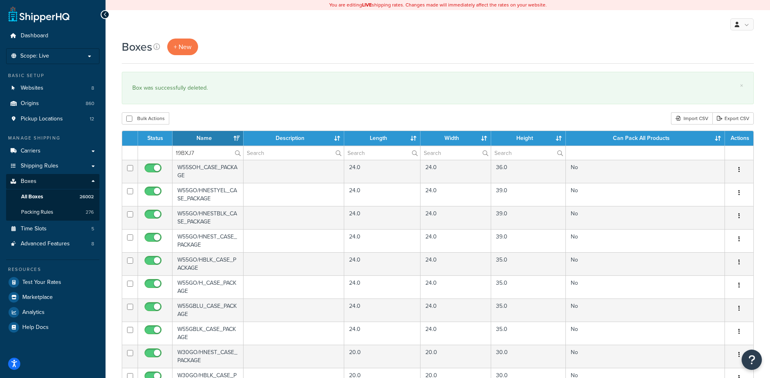
click at [213, 109] on div "Boxes + New × Box was successfully deleted. Bulk Actions Duplicate [GEOGRAPHIC_…" at bounding box center [438, 314] width 665 height 550
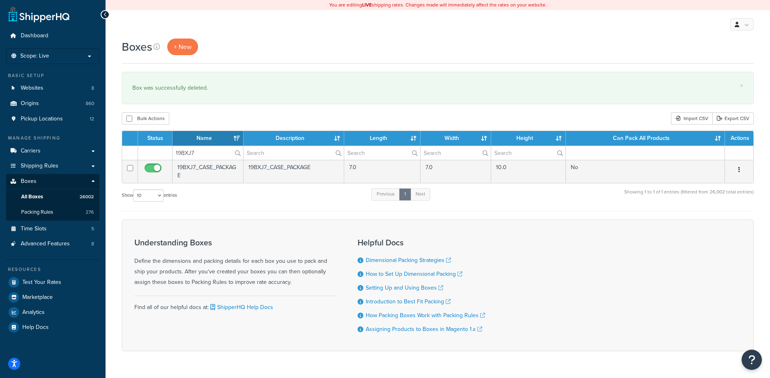
click at [738, 167] on button "button" at bounding box center [739, 170] width 11 height 13
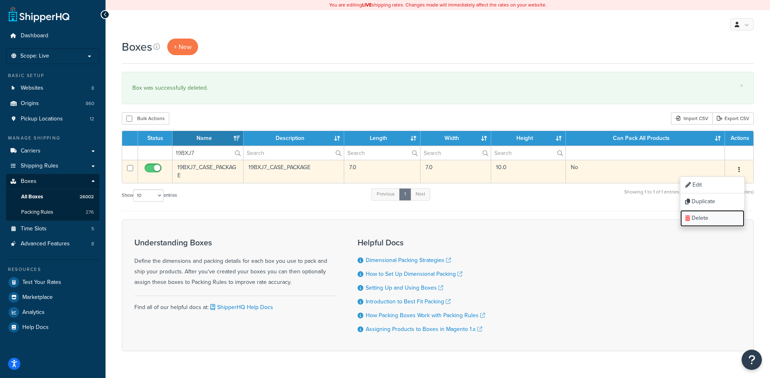
click at [709, 219] on link "Delete" at bounding box center [713, 218] width 64 height 17
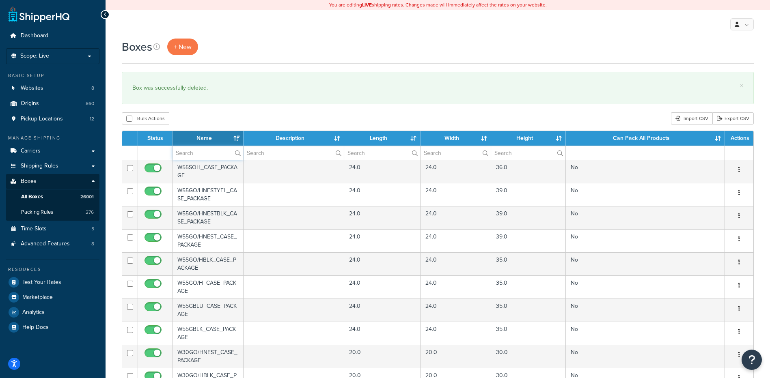
drag, startPoint x: 189, startPoint y: 156, endPoint x: 193, endPoint y: 153, distance: 5.0
click at [189, 156] on input "text" at bounding box center [208, 153] width 71 height 14
paste input "19BXJ7"
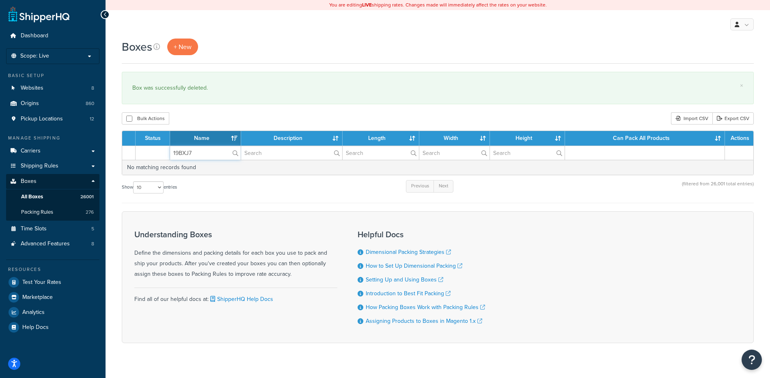
click at [186, 153] on input "19BXJ7" at bounding box center [205, 153] width 71 height 14
drag, startPoint x: 195, startPoint y: 154, endPoint x: 185, endPoint y: 131, distance: 25.1
click at [146, 152] on tr "19BXJ7" at bounding box center [437, 153] width 631 height 14
paste input "8"
type input "19BXJ8"
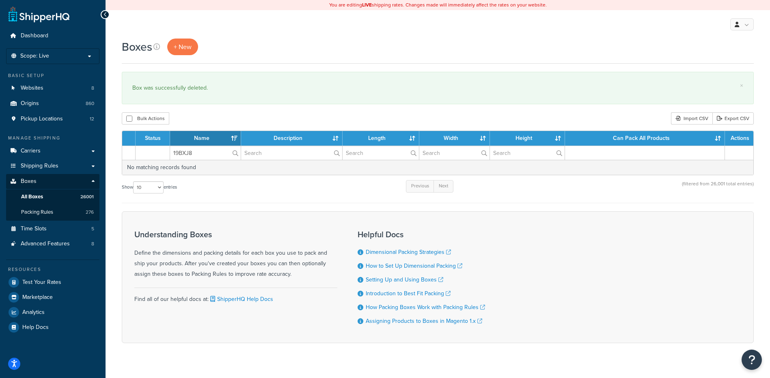
click at [204, 122] on div "Bulk Actions Duplicate [GEOGRAPHIC_DATA] Import CSV Export CSV" at bounding box center [438, 118] width 632 height 12
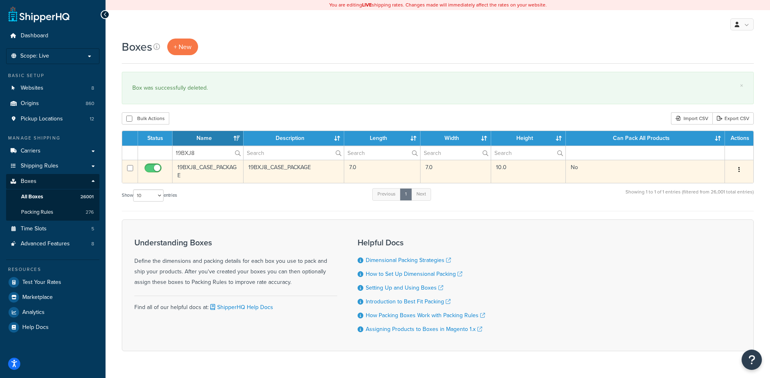
click at [735, 164] on button "button" at bounding box center [739, 170] width 11 height 13
click at [697, 215] on link "Delete" at bounding box center [713, 218] width 64 height 17
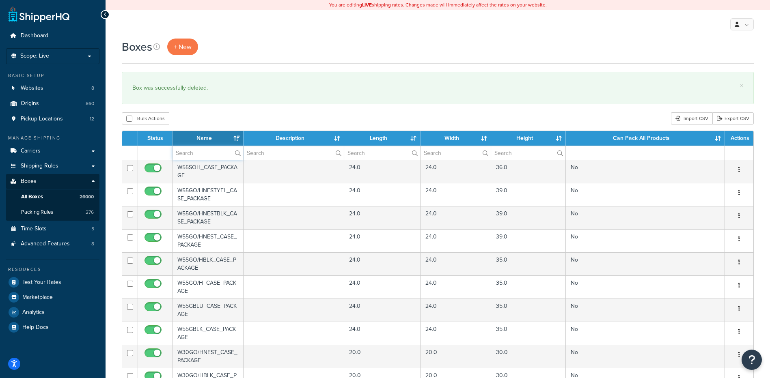
click at [190, 156] on input "text" at bounding box center [208, 153] width 71 height 14
paste input "19BXJ9"
type input "19BXJ9"
click at [191, 115] on div "Bulk Actions Duplicate Delete Import CSV Export CSV" at bounding box center [438, 118] width 632 height 12
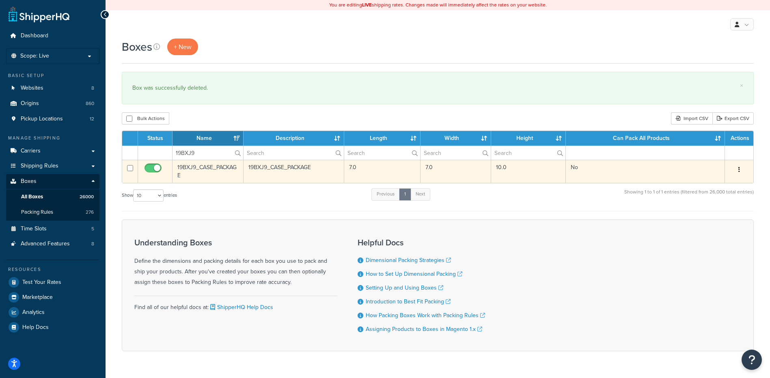
click at [737, 166] on button "button" at bounding box center [739, 170] width 11 height 13
click at [700, 222] on link "Delete" at bounding box center [713, 218] width 64 height 17
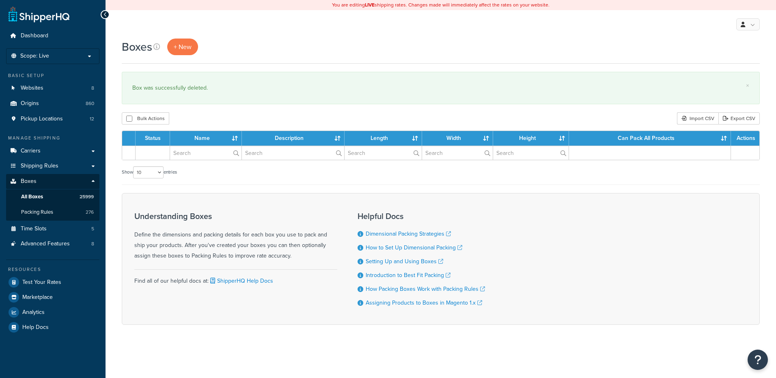
click at [194, 155] on input "text" at bounding box center [205, 153] width 71 height 14
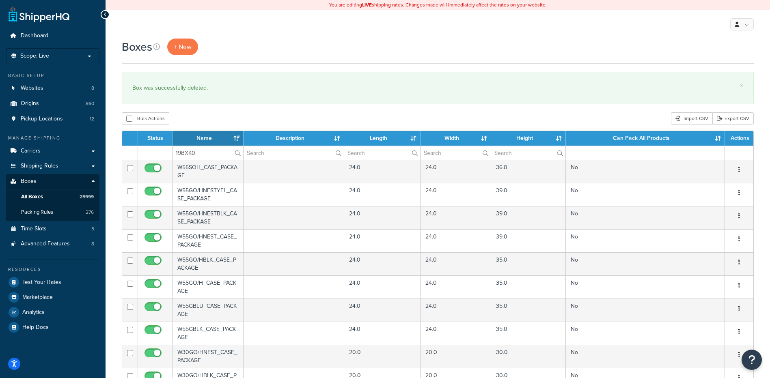
type input "19BXK0"
click at [192, 126] on div "Boxes + New × Box was successfully deleted. Bulk Actions Duplicate [GEOGRAPHIC_…" at bounding box center [438, 314] width 665 height 550
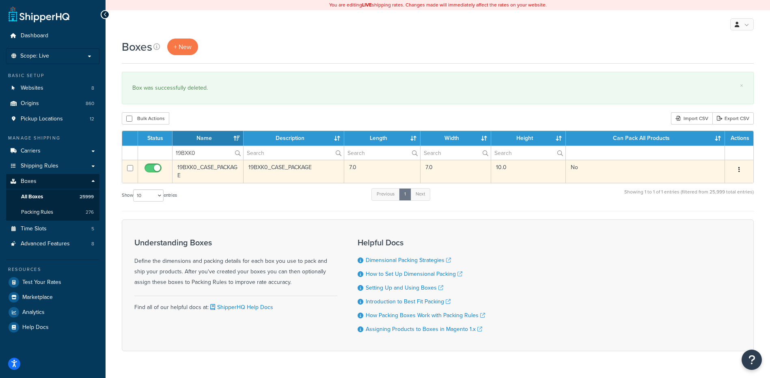
click at [743, 172] on button "button" at bounding box center [739, 170] width 11 height 13
click at [717, 218] on link "Delete" at bounding box center [713, 218] width 64 height 17
click at [699, 212] on link "Delete" at bounding box center [713, 218] width 64 height 17
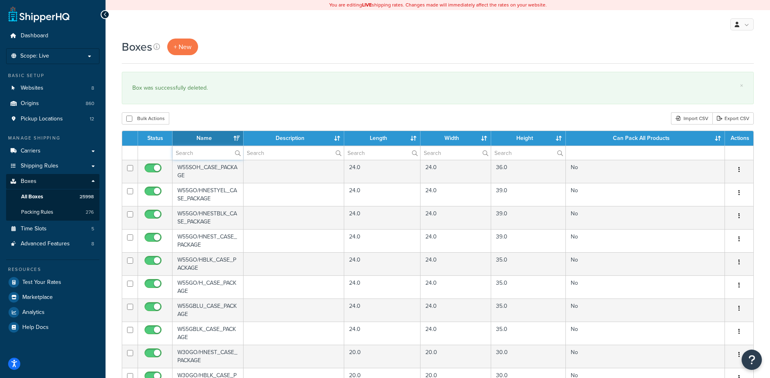
click at [191, 157] on input "text" at bounding box center [208, 153] width 71 height 14
paste input "19BXK2"
type input "19BXK2"
click at [212, 109] on div "Boxes + New × Box was successfully deleted. Bulk Actions Duplicate [GEOGRAPHIC_…" at bounding box center [438, 314] width 665 height 550
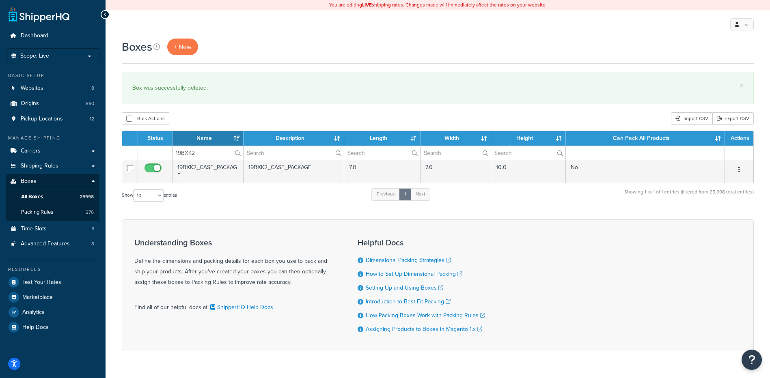
click at [741, 168] on button "button" at bounding box center [739, 170] width 11 height 13
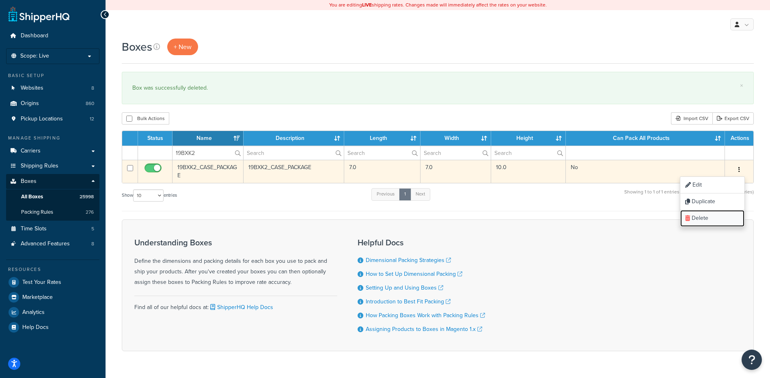
click at [734, 223] on link "Delete" at bounding box center [713, 218] width 64 height 17
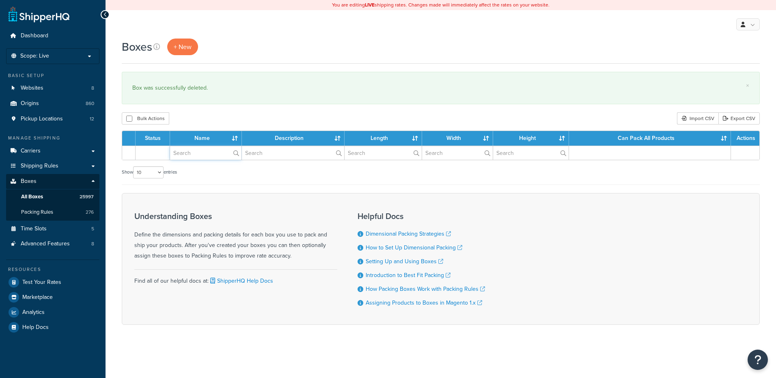
drag, startPoint x: 0, startPoint y: 0, endPoint x: 190, endPoint y: 156, distance: 245.8
click at [190, 156] on input "text" at bounding box center [205, 153] width 71 height 14
paste input "19BXK3"
type input "19BXK3"
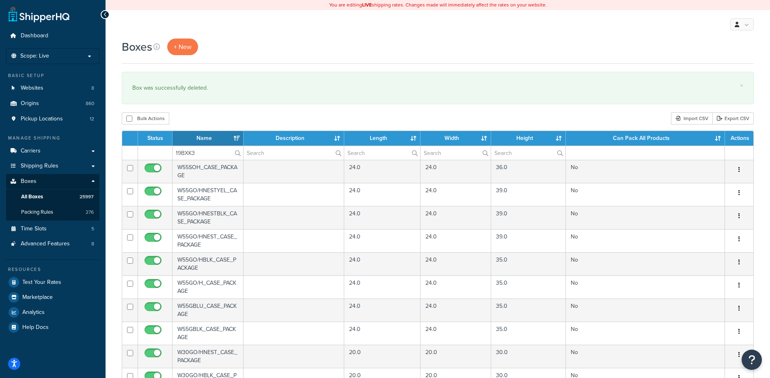
click at [208, 112] on div "Boxes + New × Box was successfully deleted. Bulk Actions Duplicate [GEOGRAPHIC_…" at bounding box center [438, 314] width 665 height 550
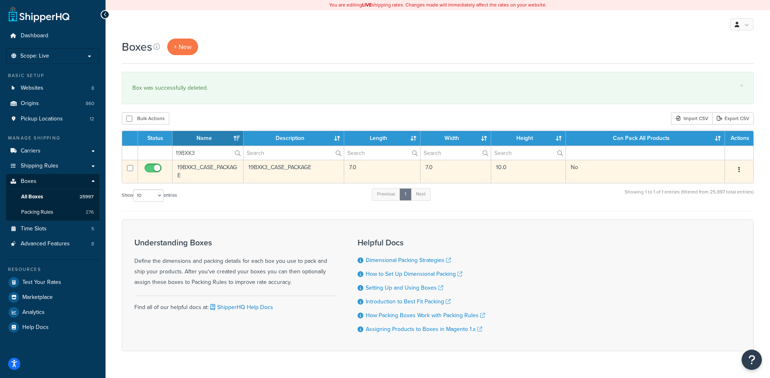
click at [741, 173] on button "button" at bounding box center [739, 170] width 11 height 13
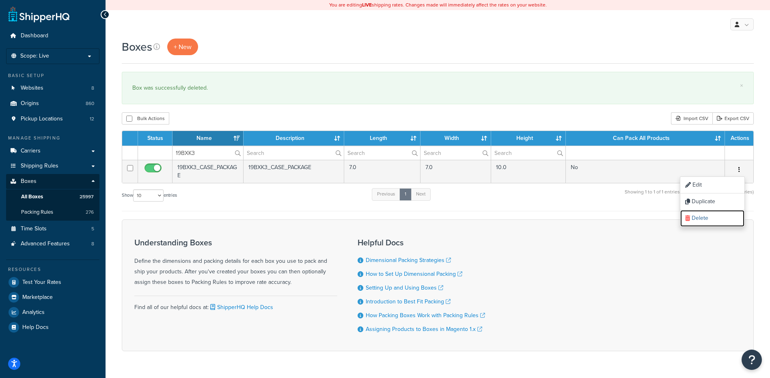
click at [713, 218] on link "Delete" at bounding box center [713, 218] width 64 height 17
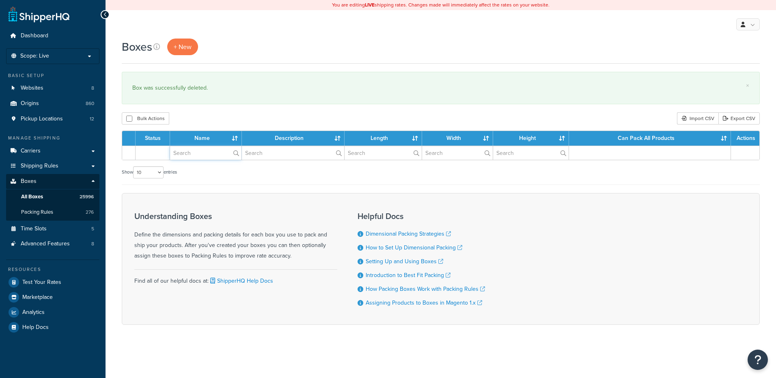
drag, startPoint x: 0, startPoint y: 0, endPoint x: 203, endPoint y: 155, distance: 255.5
click at [203, 155] on input "text" at bounding box center [205, 153] width 71 height 14
paste input "19BXK4"
type input "19BXK4"
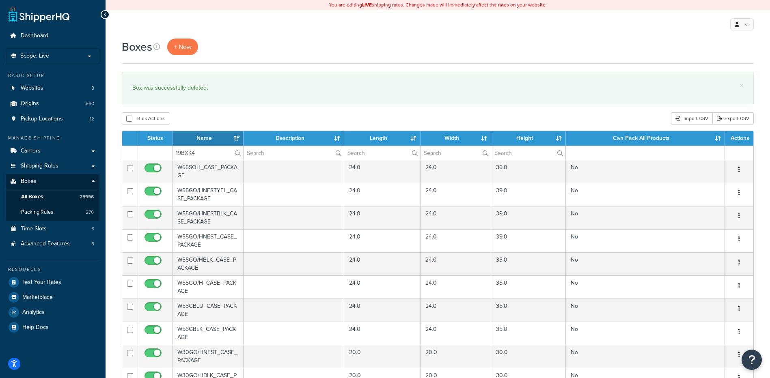
click at [222, 107] on div "Boxes + New × Box was successfully deleted. Bulk Actions Duplicate Delete Impor…" at bounding box center [438, 314] width 665 height 550
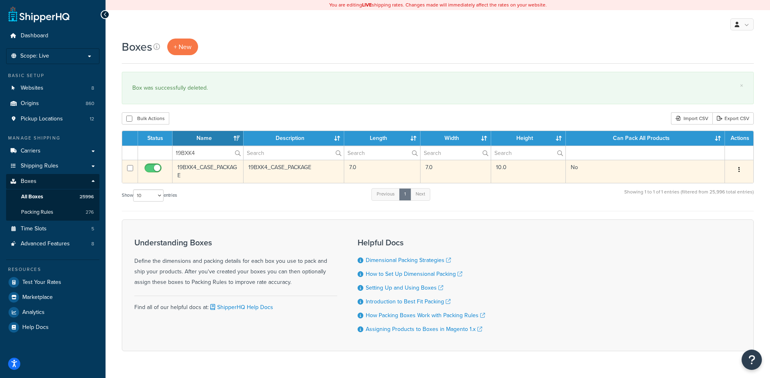
click at [739, 169] on icon "button" at bounding box center [740, 170] width 2 height 6
click at [711, 222] on link "Delete" at bounding box center [713, 218] width 64 height 17
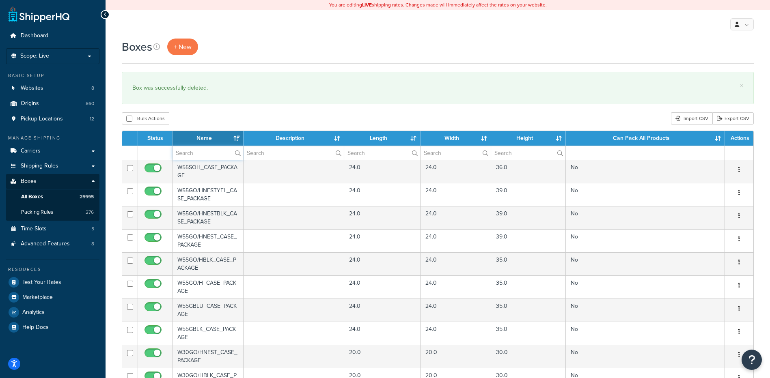
click at [209, 154] on input "text" at bounding box center [208, 153] width 71 height 14
paste input "19BXK5"
type input "19BXK5"
click at [226, 116] on div "Bulk Actions Duplicate Delete Import CSV Export CSV" at bounding box center [438, 118] width 632 height 12
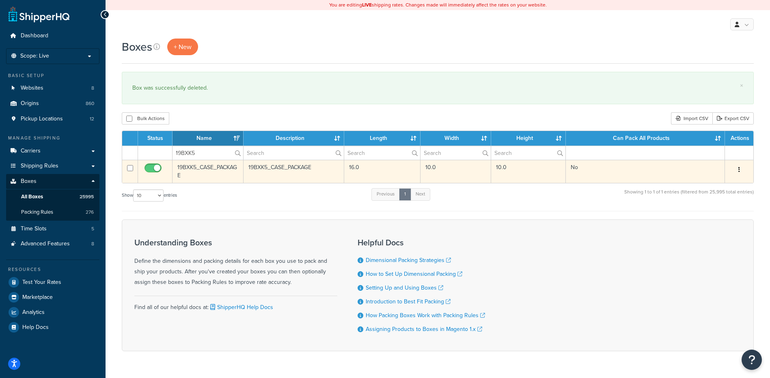
click at [737, 171] on button "button" at bounding box center [739, 170] width 11 height 13
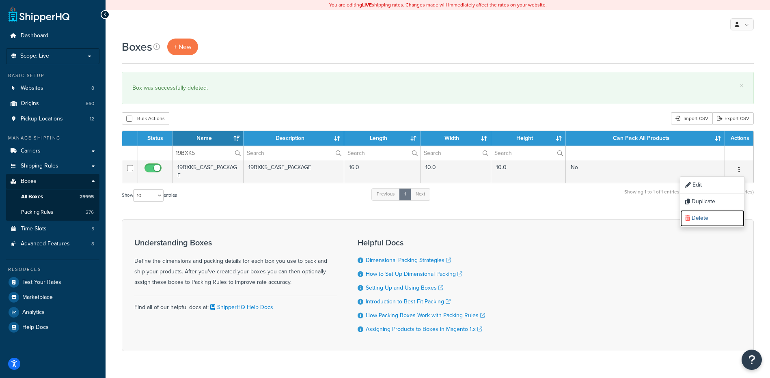
drag, startPoint x: 722, startPoint y: 218, endPoint x: 423, endPoint y: 21, distance: 358.4
click at [722, 219] on link "Delete" at bounding box center [713, 218] width 64 height 17
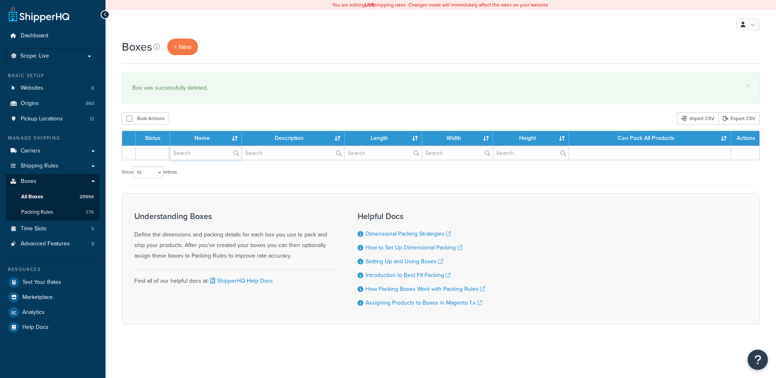
drag, startPoint x: 0, startPoint y: 0, endPoint x: 190, endPoint y: 156, distance: 245.6
click at [190, 156] on input "text" at bounding box center [205, 153] width 71 height 14
paste input "19BXK8"
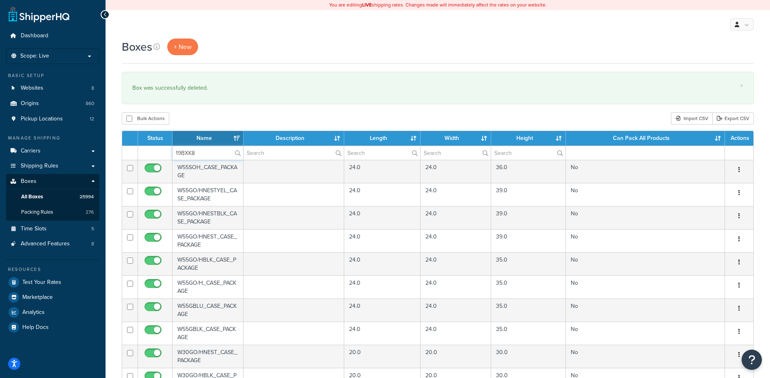
type input "19BXK8"
click at [201, 113] on div "Bulk Actions Duplicate [GEOGRAPHIC_DATA] Import CSV Export CSV" at bounding box center [438, 118] width 632 height 12
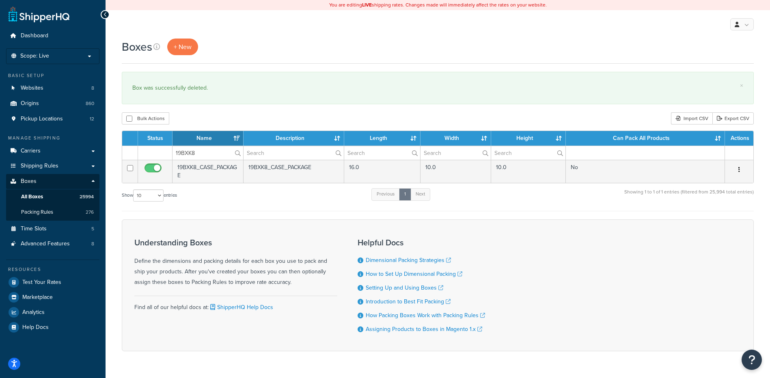
click at [741, 171] on button "button" at bounding box center [739, 170] width 11 height 13
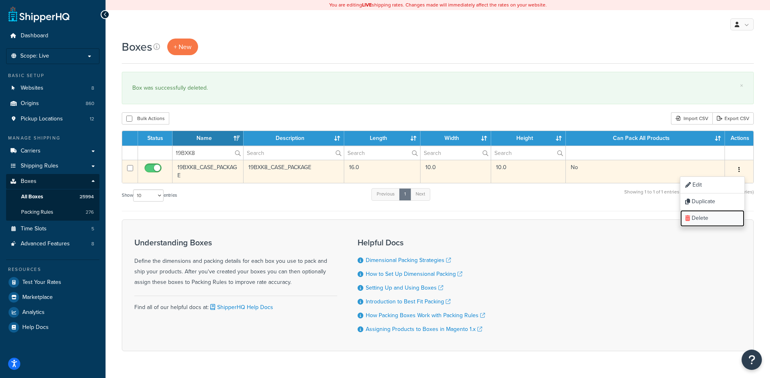
click at [707, 223] on link "Delete" at bounding box center [713, 218] width 64 height 17
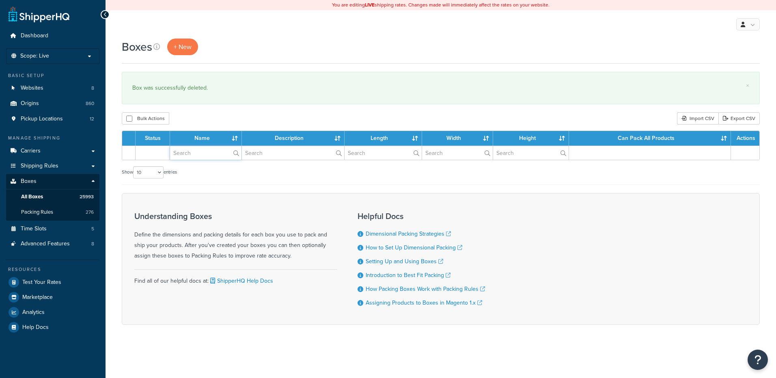
click at [195, 157] on input "text" at bounding box center [205, 153] width 71 height 14
paste input "19BXL0"
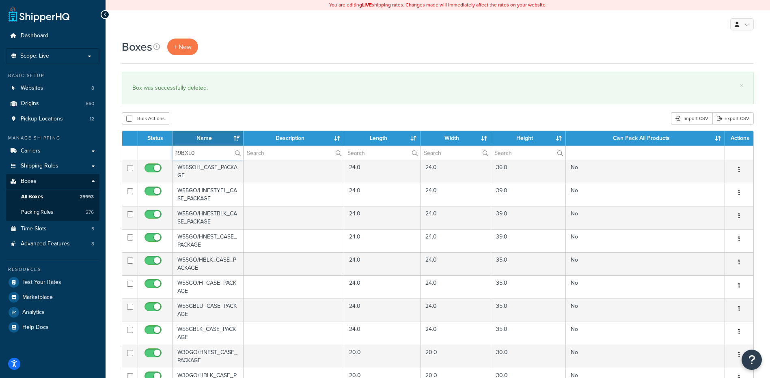
type input "19BXL0"
click at [207, 111] on div "Boxes + New × Box was successfully deleted. Bulk Actions Duplicate [GEOGRAPHIC_…" at bounding box center [438, 314] width 665 height 550
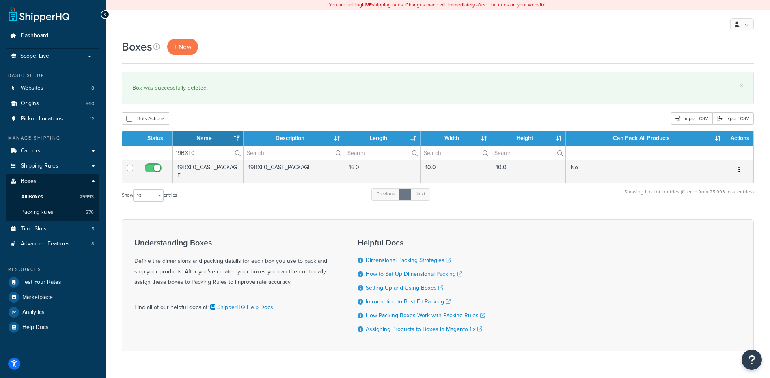
click at [738, 169] on button "button" at bounding box center [739, 170] width 11 height 13
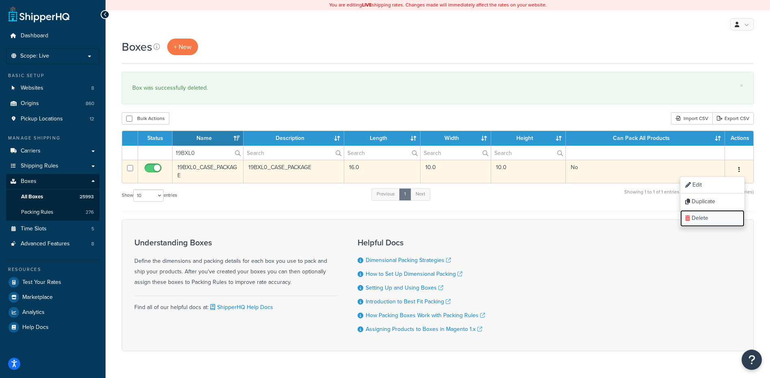
click at [725, 216] on link "Delete" at bounding box center [713, 218] width 64 height 17
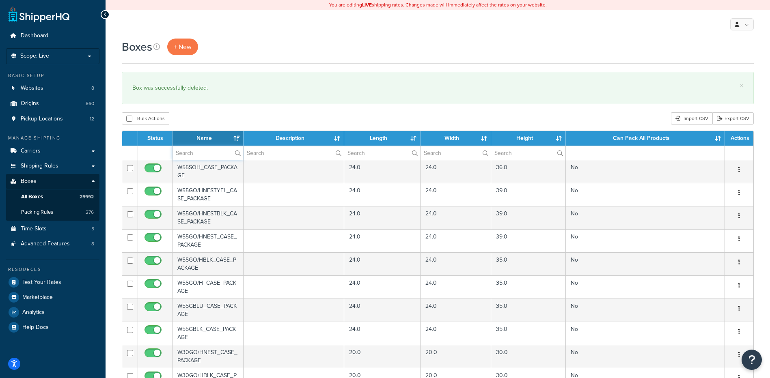
click at [184, 156] on input "text" at bounding box center [208, 153] width 71 height 14
paste input "19BXL1"
type input "19BXL1"
click at [195, 122] on div "Bulk Actions Duplicate [GEOGRAPHIC_DATA] Import CSV Export CSV" at bounding box center [438, 118] width 632 height 12
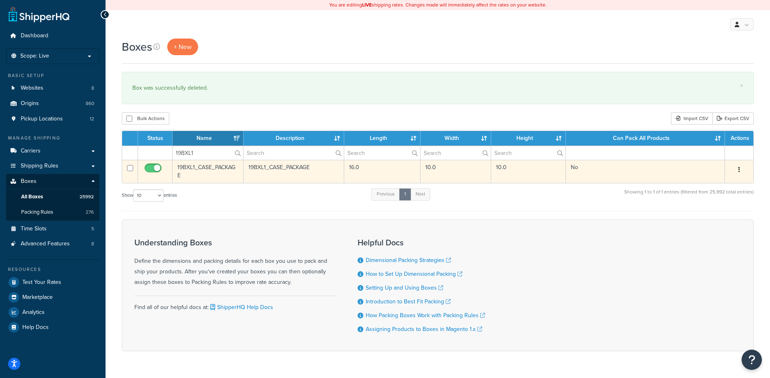
click at [745, 169] on button "button" at bounding box center [739, 170] width 11 height 13
click at [711, 216] on link "Delete" at bounding box center [713, 218] width 64 height 17
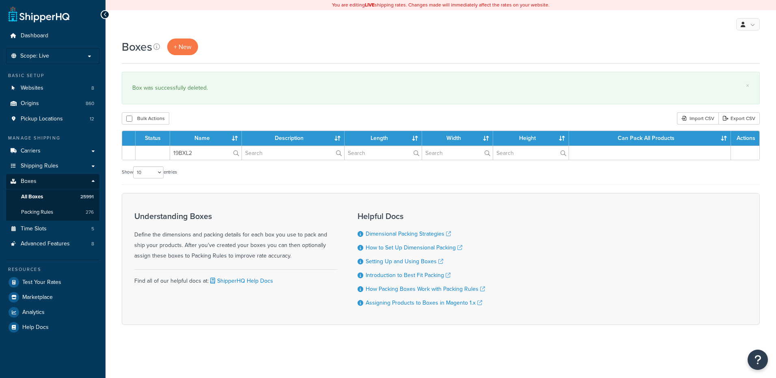
type input "19BXL2"
click at [211, 117] on div "Bulk Actions Duplicate [GEOGRAPHIC_DATA] Import CSV Export CSV" at bounding box center [441, 118] width 638 height 12
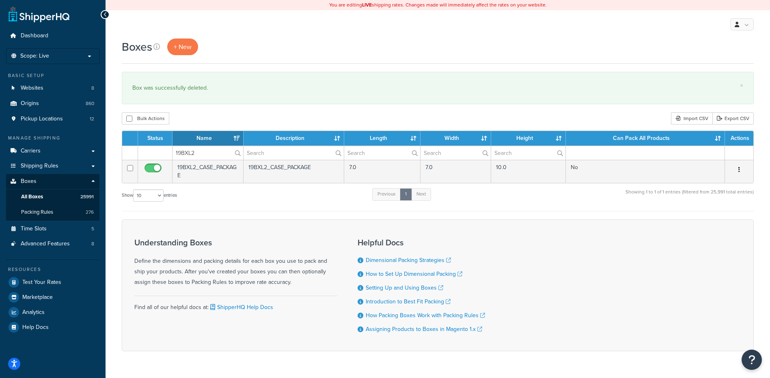
click at [737, 168] on button "button" at bounding box center [739, 170] width 11 height 13
click at [711, 218] on link "Delete" at bounding box center [713, 218] width 64 height 17
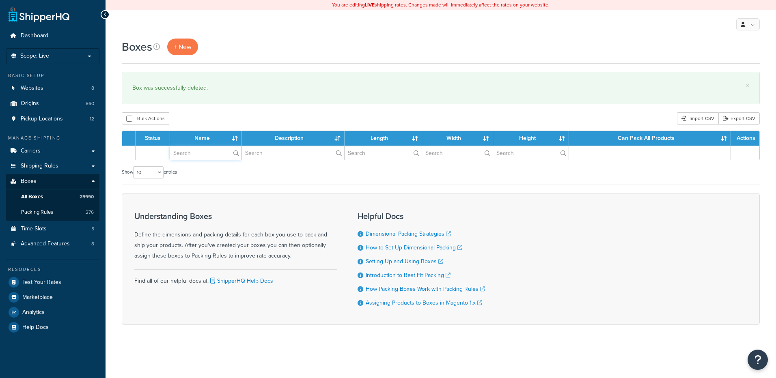
click at [184, 156] on input "text" at bounding box center [205, 153] width 71 height 14
paste input "19BXL3"
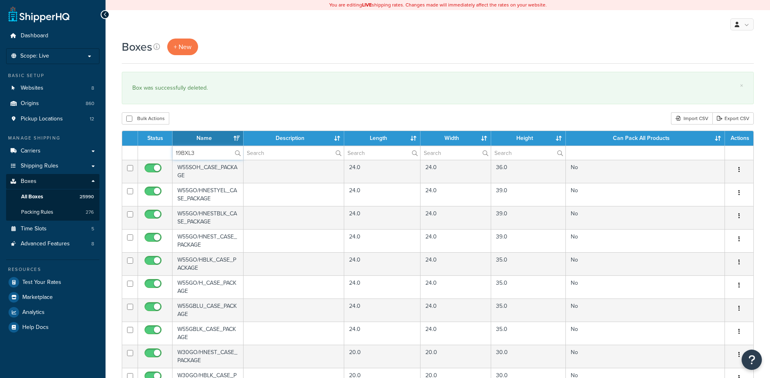
type input "19BXL3"
click at [200, 103] on div "× Box was successfully deleted." at bounding box center [438, 88] width 632 height 32
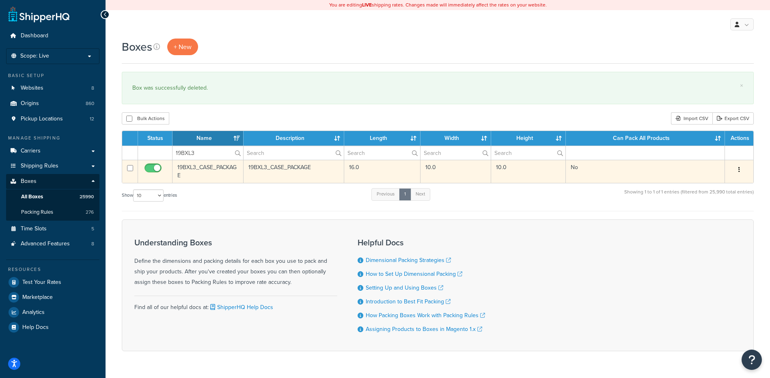
click at [741, 170] on button "button" at bounding box center [739, 170] width 11 height 13
click at [711, 216] on link "Delete" at bounding box center [713, 218] width 64 height 17
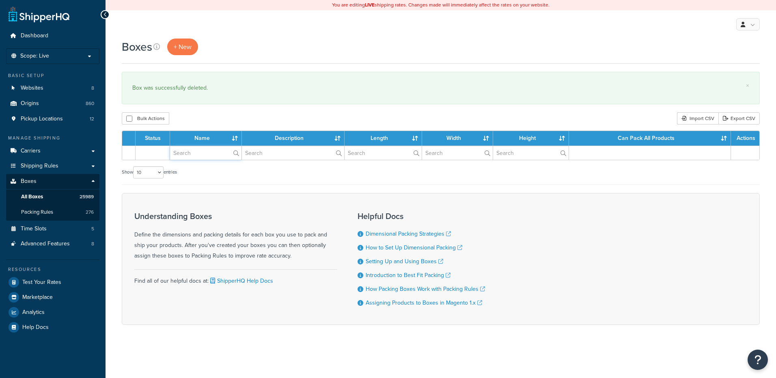
drag, startPoint x: 0, startPoint y: 0, endPoint x: 200, endPoint y: 155, distance: 252.9
click at [200, 155] on input "text" at bounding box center [205, 153] width 71 height 14
paste input "19BXL4"
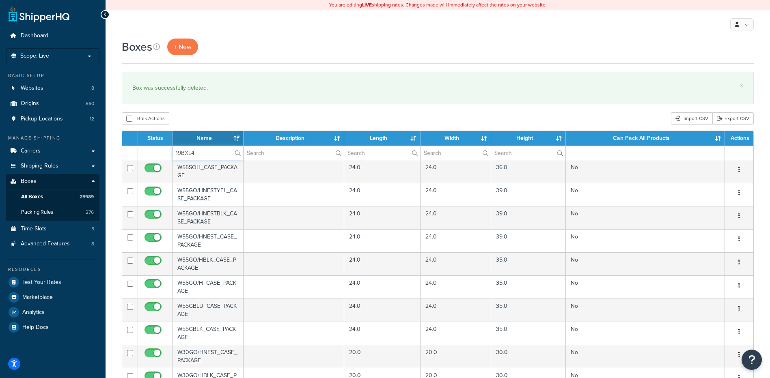
type input "19BXL4"
click at [204, 118] on div "Bulk Actions Duplicate [GEOGRAPHIC_DATA] Import CSV Export CSV" at bounding box center [438, 118] width 632 height 12
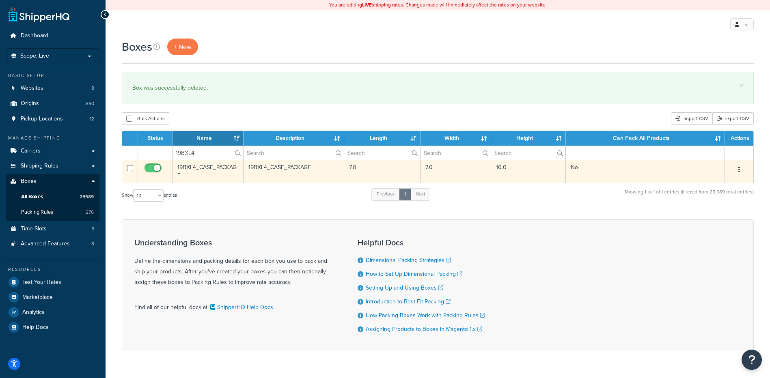
click at [738, 171] on button "button" at bounding box center [739, 170] width 11 height 13
click at [694, 218] on link "Delete" at bounding box center [713, 218] width 64 height 17
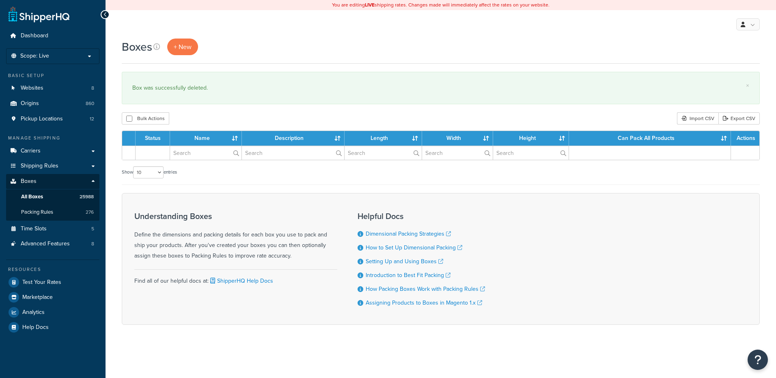
click at [179, 150] on input "text" at bounding box center [205, 153] width 71 height 14
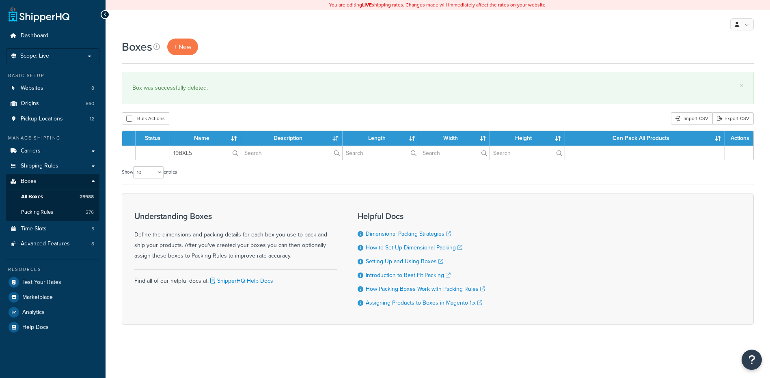
type input "19BXL5"
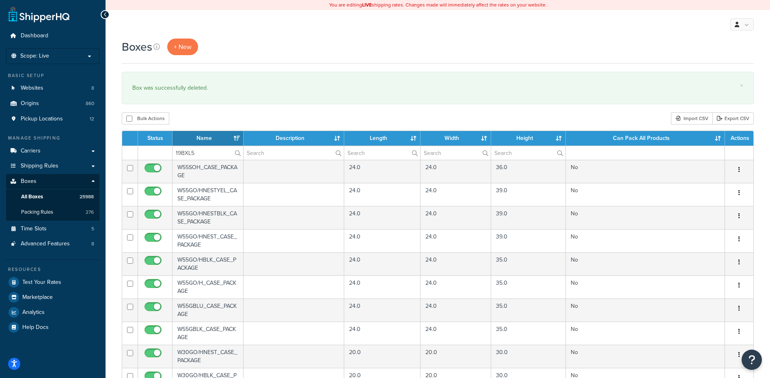
click at [193, 123] on div "Bulk Actions Duplicate [GEOGRAPHIC_DATA] Import CSV Export CSV" at bounding box center [438, 118] width 632 height 12
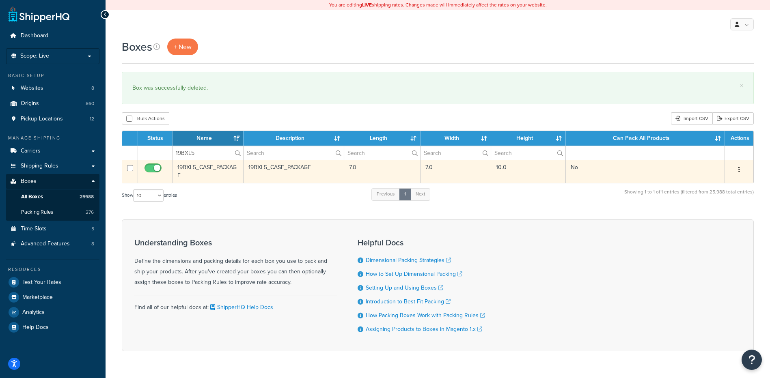
click at [741, 169] on button "button" at bounding box center [739, 170] width 11 height 13
click at [708, 218] on link "Delete" at bounding box center [713, 218] width 64 height 17
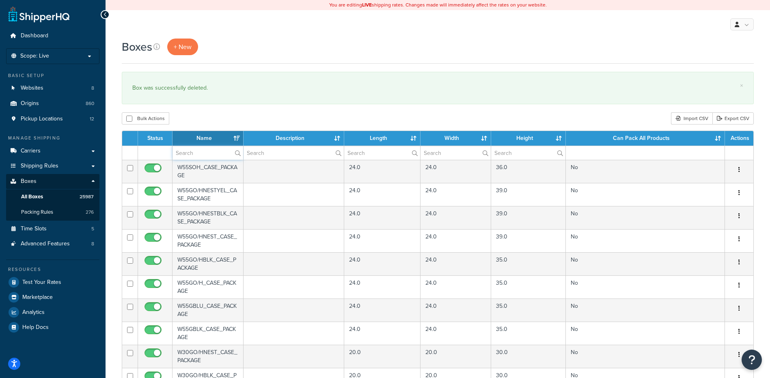
click at [201, 153] on input "text" at bounding box center [208, 153] width 71 height 14
paste input "19BXL6"
type input "19BXL6"
click at [211, 120] on div "Bulk Actions Duplicate [GEOGRAPHIC_DATA] Import CSV Export CSV" at bounding box center [438, 118] width 632 height 12
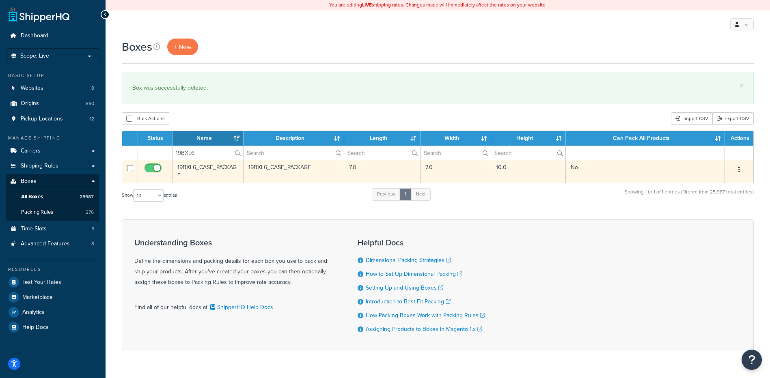
click at [741, 170] on button "button" at bounding box center [739, 170] width 11 height 13
click at [709, 216] on link "Delete" at bounding box center [713, 218] width 64 height 17
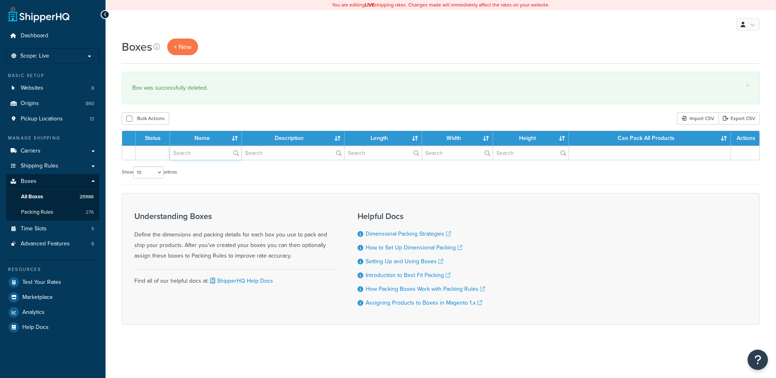
click at [211, 158] on input "text" at bounding box center [205, 153] width 71 height 14
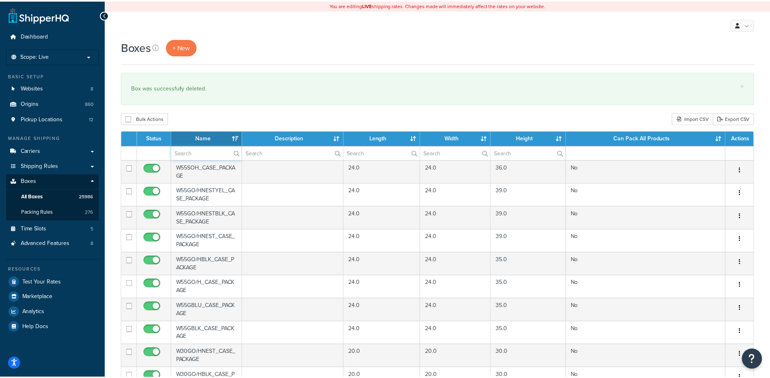
paste input "19BXL7"
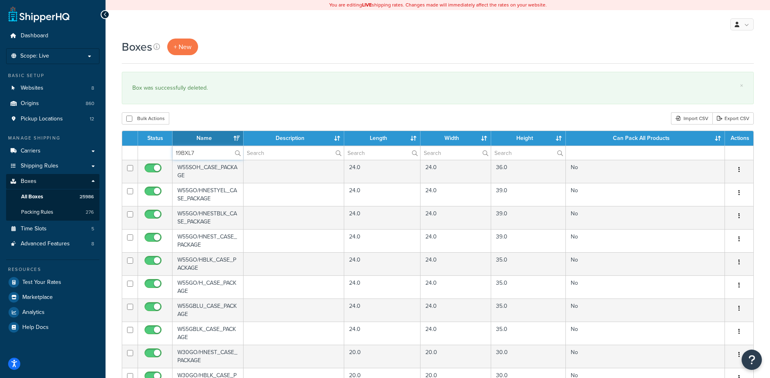
type input "19BXL7"
click at [209, 118] on div "Bulk Actions Duplicate Delete Import CSV Export CSV" at bounding box center [438, 118] width 632 height 12
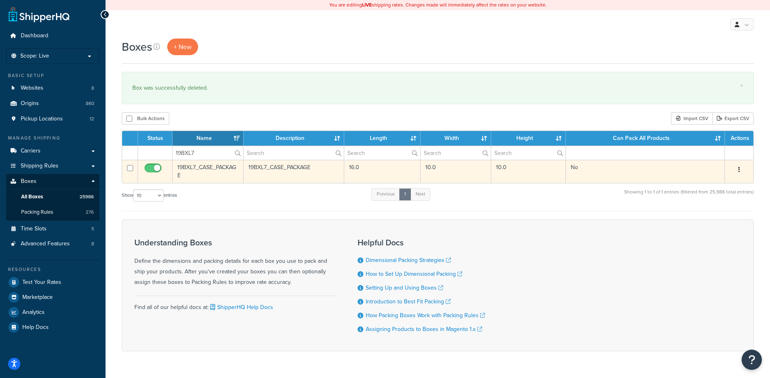
click at [740, 170] on icon "button" at bounding box center [740, 170] width 2 height 6
click at [716, 220] on link "Delete" at bounding box center [713, 218] width 64 height 17
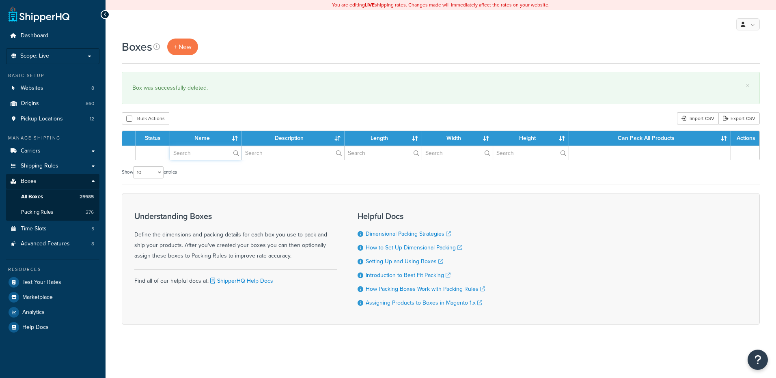
click at [181, 154] on input "text" at bounding box center [205, 153] width 71 height 14
paste input "19BXL8"
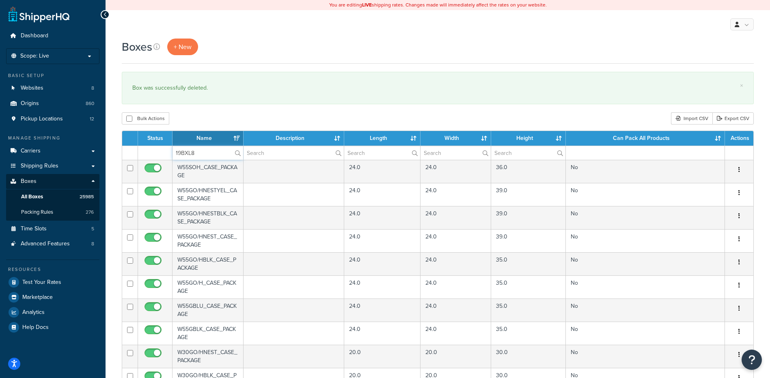
type input "19BXL8"
click at [199, 110] on div "Boxes + New × Box was successfully deleted. Bulk Actions Duplicate Delete Impor…" at bounding box center [438, 314] width 665 height 550
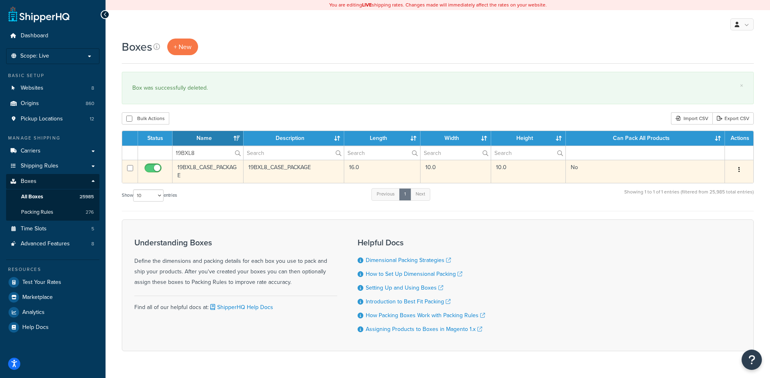
click at [740, 169] on icon "button" at bounding box center [740, 170] width 2 height 6
click at [722, 218] on link "Delete" at bounding box center [713, 218] width 64 height 17
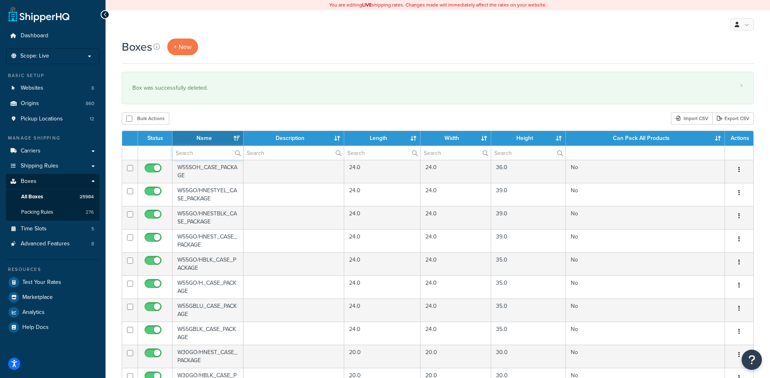
click at [195, 150] on input "text" at bounding box center [208, 153] width 71 height 14
paste input "19BXL9"
type input "19BXL9"
click at [201, 108] on div "Boxes + New × Box was successfully deleted. Bulk Actions Duplicate [GEOGRAPHIC_…" at bounding box center [438, 314] width 665 height 550
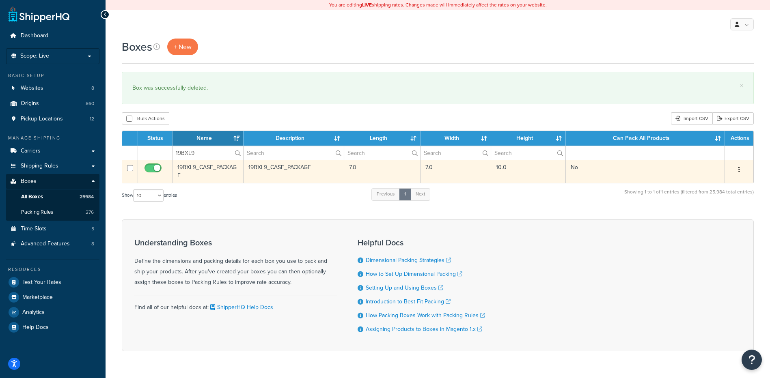
click at [740, 169] on icon "button" at bounding box center [740, 170] width 2 height 6
click at [713, 217] on link "Delete" at bounding box center [713, 218] width 64 height 17
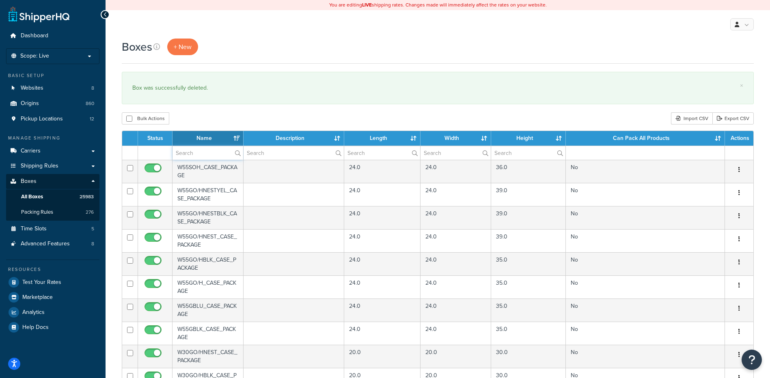
click at [211, 153] on input "text" at bounding box center [208, 153] width 71 height 14
paste input "19BXM1"
type input "19BXM1"
click at [217, 122] on div "Bulk Actions Duplicate [GEOGRAPHIC_DATA] Import CSV Export CSV" at bounding box center [438, 118] width 632 height 12
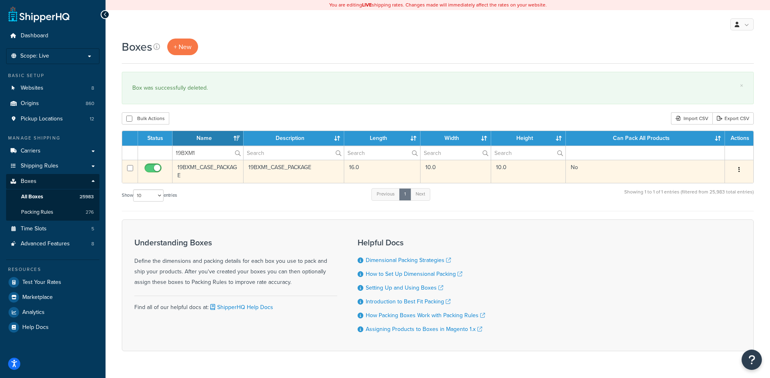
click at [741, 172] on button "button" at bounding box center [739, 170] width 11 height 13
click at [723, 216] on link "Delete" at bounding box center [713, 218] width 64 height 17
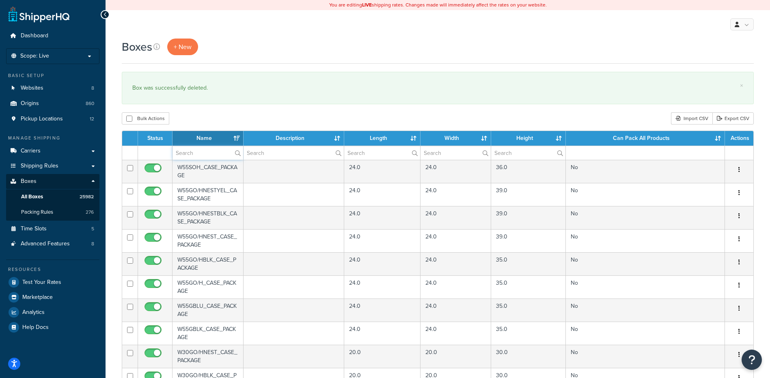
click at [184, 150] on input "text" at bounding box center [208, 153] width 71 height 14
paste input "19BXM2"
type input "19BXM2"
click at [211, 118] on div "Bulk Actions Duplicate [GEOGRAPHIC_DATA] Import CSV Export CSV" at bounding box center [438, 118] width 632 height 12
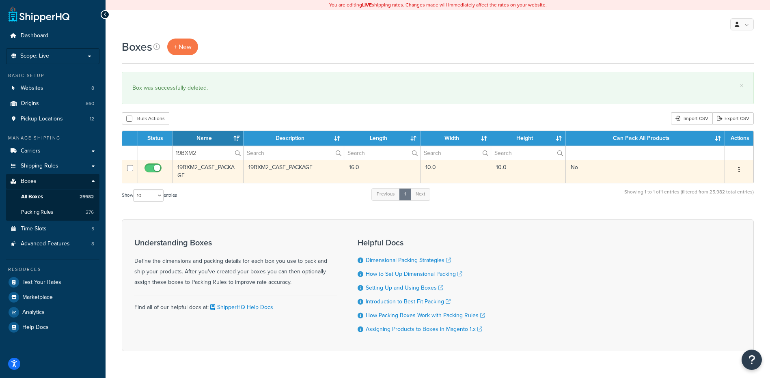
click at [739, 169] on button "button" at bounding box center [739, 170] width 11 height 13
click at [717, 220] on link "Delete" at bounding box center [713, 218] width 64 height 17
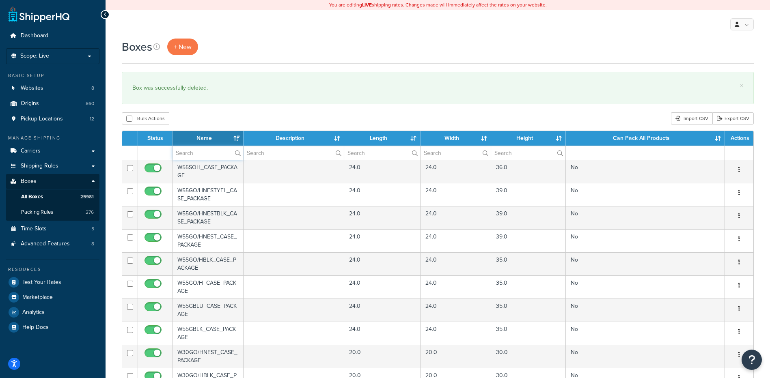
click at [182, 151] on input "text" at bounding box center [208, 153] width 71 height 14
paste input "19BXM3"
type input "19BXM3"
click at [205, 115] on div "Bulk Actions Duplicate [GEOGRAPHIC_DATA] Import CSV Export CSV" at bounding box center [438, 118] width 632 height 12
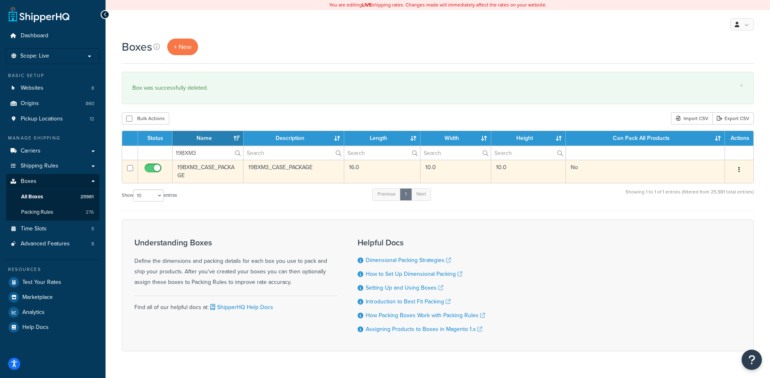
click at [741, 168] on button "button" at bounding box center [739, 170] width 11 height 13
click at [715, 220] on link "Delete" at bounding box center [713, 218] width 64 height 17
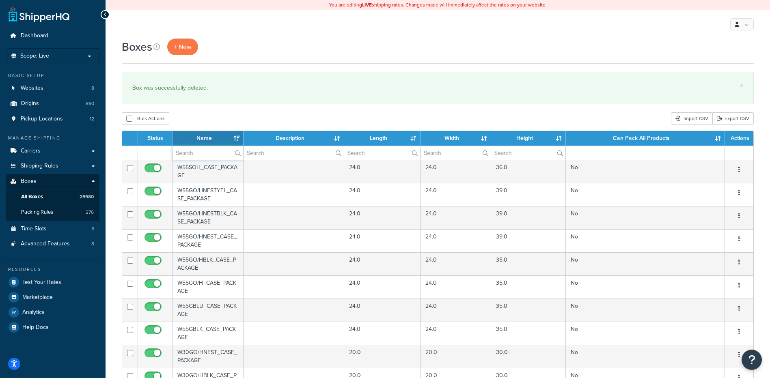
click at [209, 152] on input "text" at bounding box center [208, 153] width 71 height 14
paste input "19BXM4"
type input "19BXM4"
click at [219, 110] on div "Boxes + New × Box was successfully deleted. Bulk Actions Duplicate [GEOGRAPHIC_…" at bounding box center [438, 314] width 665 height 550
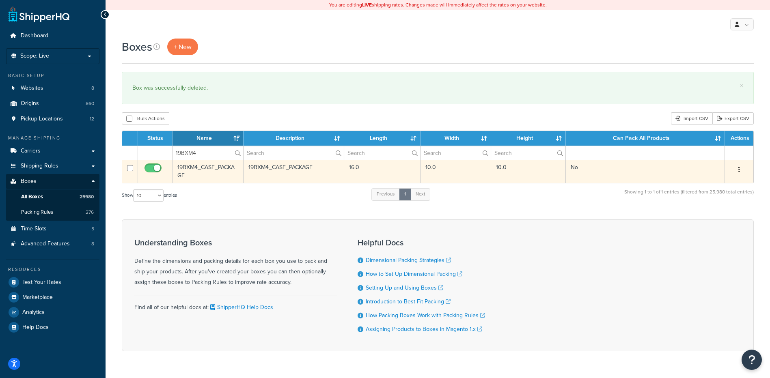
click at [738, 168] on button "button" at bounding box center [739, 170] width 11 height 13
click at [714, 218] on link "Delete" at bounding box center [713, 218] width 64 height 17
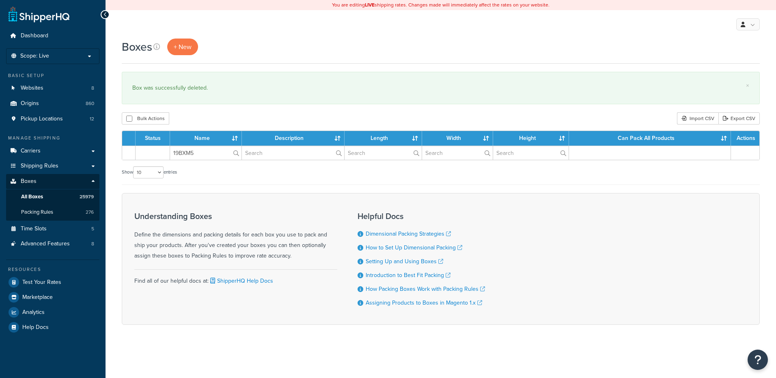
type input "19BXM5"
click at [229, 99] on div "× Box was successfully deleted." at bounding box center [441, 88] width 638 height 32
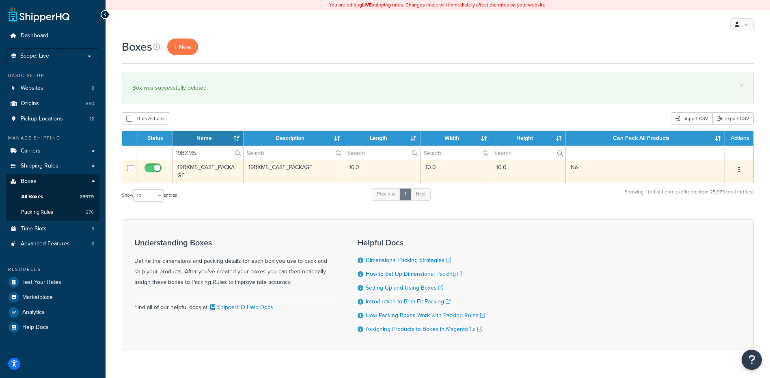
click at [746, 169] on div "Edit Duplicate Delete" at bounding box center [739, 170] width 19 height 13
click at [740, 171] on button "button" at bounding box center [739, 170] width 11 height 13
click at [696, 223] on link "Delete" at bounding box center [713, 218] width 64 height 17
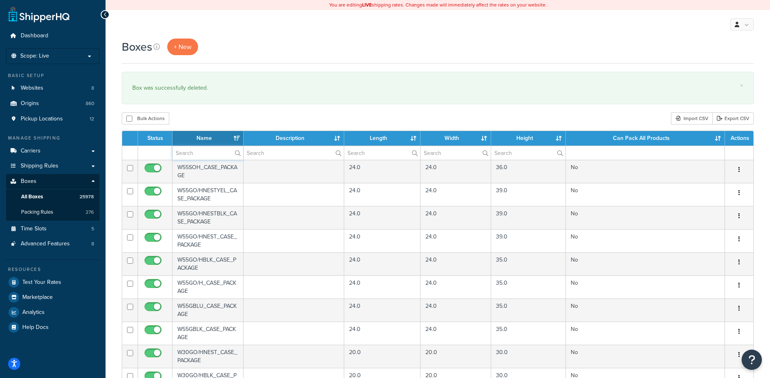
click at [193, 155] on input "text" at bounding box center [208, 153] width 71 height 14
paste input "19BXM5"
click at [199, 120] on div "Bulk Actions Duplicate Delete Import CSV Export CSV" at bounding box center [438, 118] width 632 height 12
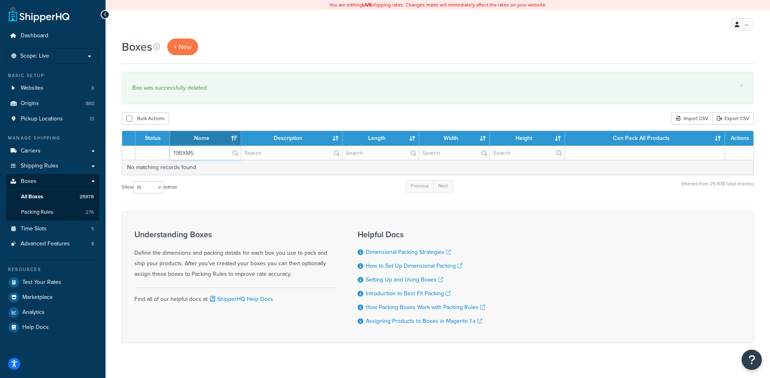
click at [204, 152] on input "19BXM5" at bounding box center [205, 153] width 71 height 14
paste input "19BXM6"
click at [205, 156] on input "19BXM519BXM6" at bounding box center [205, 153] width 71 height 14
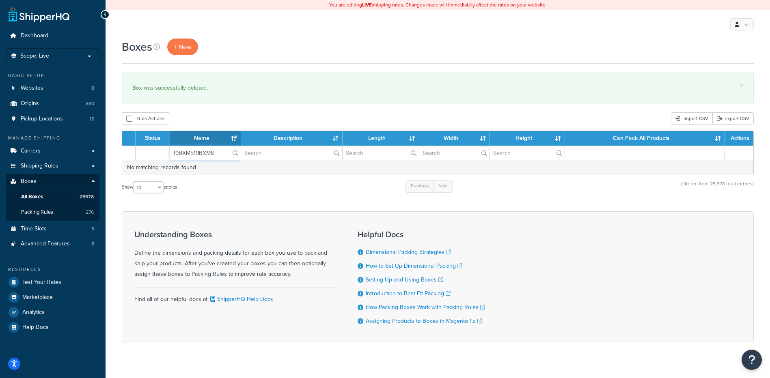
paste input "text"
type input "19BXM6"
click at [222, 111] on div "Boxes + New × Box was successfully deleted. Bulk Actions Duplicate Delete Impor…" at bounding box center [438, 205] width 665 height 333
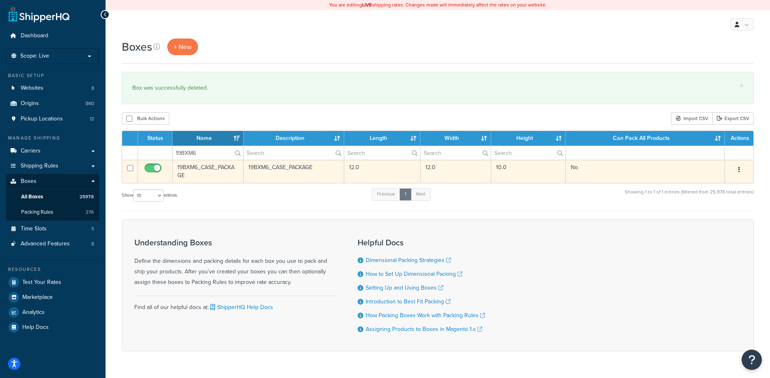
click at [739, 173] on button "button" at bounding box center [739, 170] width 11 height 13
click at [714, 218] on link "Delete" at bounding box center [713, 218] width 64 height 17
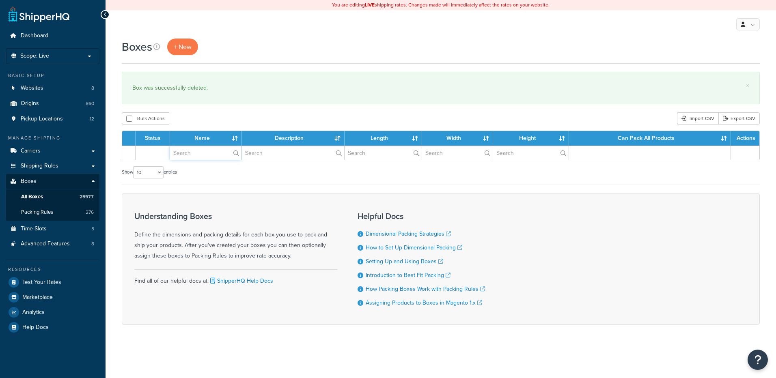
click at [198, 156] on input "text" at bounding box center [205, 153] width 71 height 14
paste input "19BXM8"
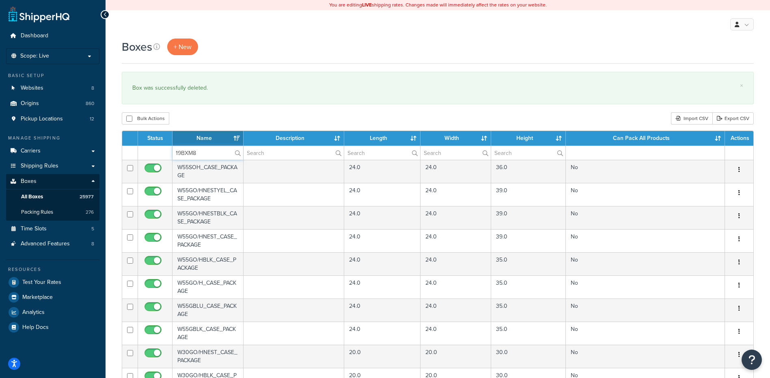
type input "19BXM8"
click at [218, 112] on div "Boxes + New × Box was successfully deleted. Bulk Actions Duplicate [GEOGRAPHIC_…" at bounding box center [438, 314] width 665 height 550
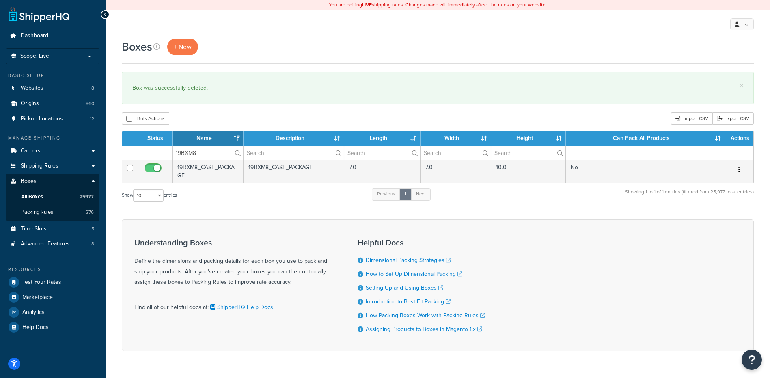
click at [741, 169] on button "button" at bounding box center [739, 170] width 11 height 13
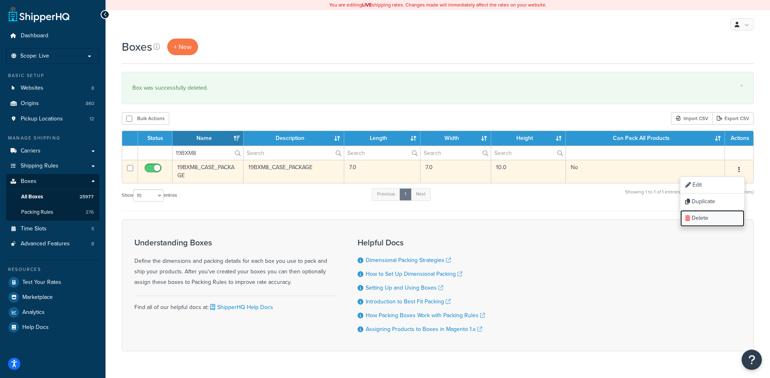
click at [718, 220] on link "Delete" at bounding box center [713, 218] width 64 height 17
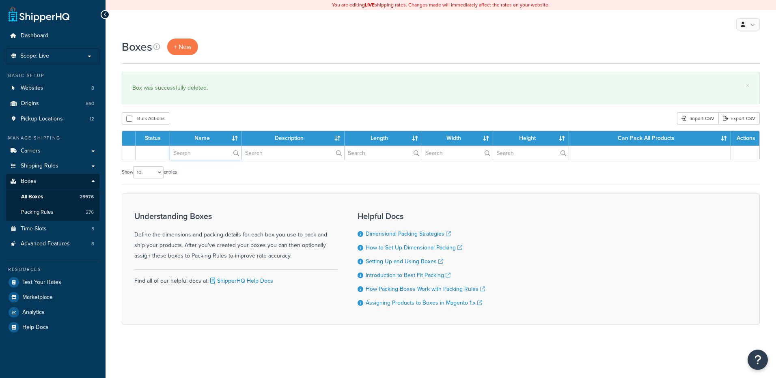
click at [190, 158] on input "text" at bounding box center [205, 153] width 71 height 14
paste input "19WAD3"
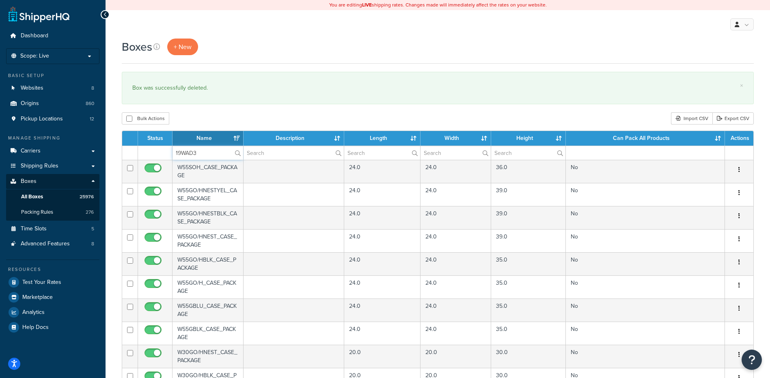
type input "19WAD3"
click at [217, 119] on div "Bulk Actions Duplicate [GEOGRAPHIC_DATA] Import CSV Export CSV" at bounding box center [438, 118] width 632 height 12
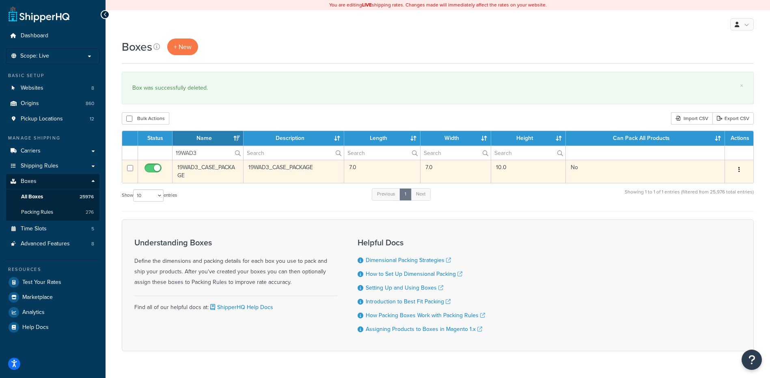
click at [739, 170] on icon "button" at bounding box center [740, 170] width 2 height 6
click at [706, 216] on link "Delete" at bounding box center [713, 218] width 64 height 17
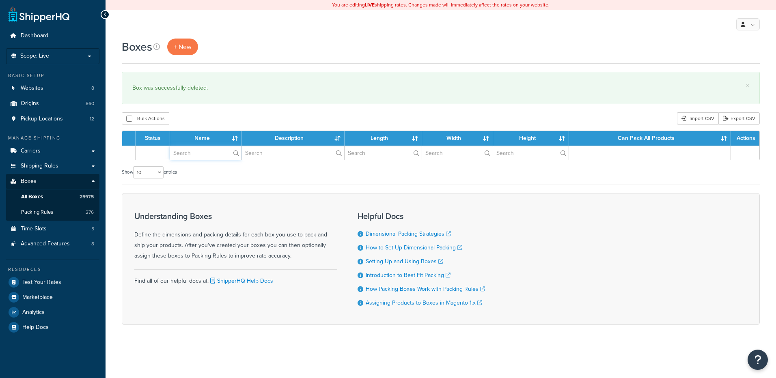
click at [199, 157] on input "text" at bounding box center [205, 153] width 71 height 14
paste input "19WAD6"
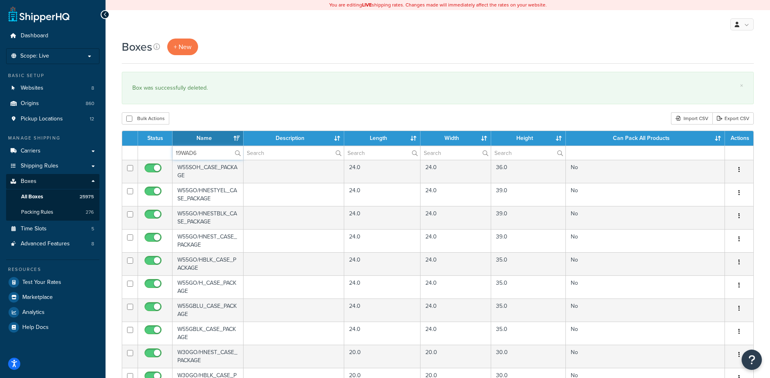
type input "19WAD6"
click at [267, 104] on div "× Box was successfully deleted." at bounding box center [438, 88] width 632 height 32
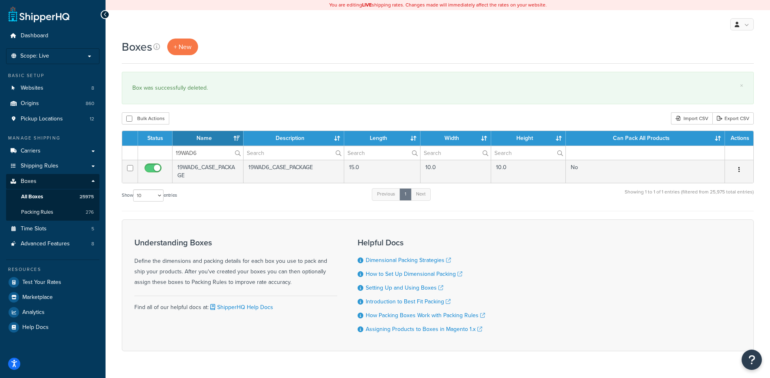
click at [740, 169] on icon "button" at bounding box center [740, 170] width 2 height 6
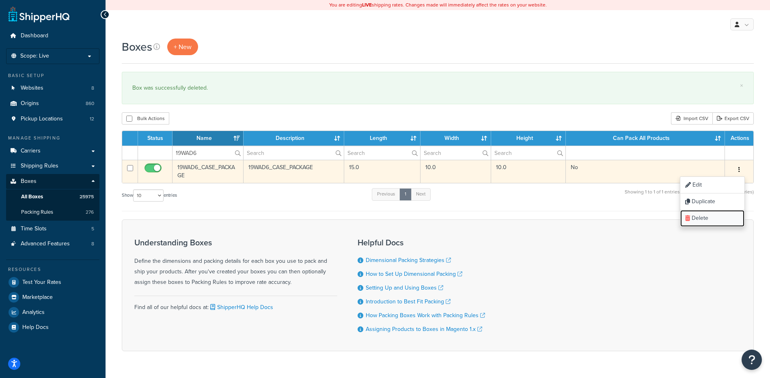
click at [720, 215] on link "Delete" at bounding box center [713, 218] width 64 height 17
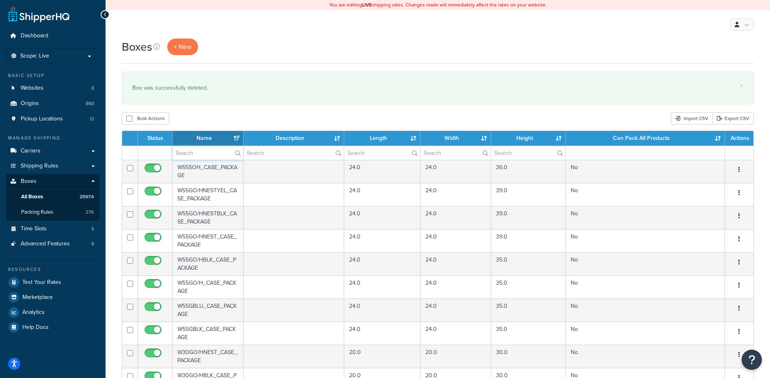
click at [190, 150] on input "text" at bounding box center [208, 153] width 71 height 14
paste input "19WAD7"
type input "19WAD7"
click at [220, 119] on div "Bulk Actions Duplicate [GEOGRAPHIC_DATA] Import CSV Export CSV" at bounding box center [438, 118] width 632 height 12
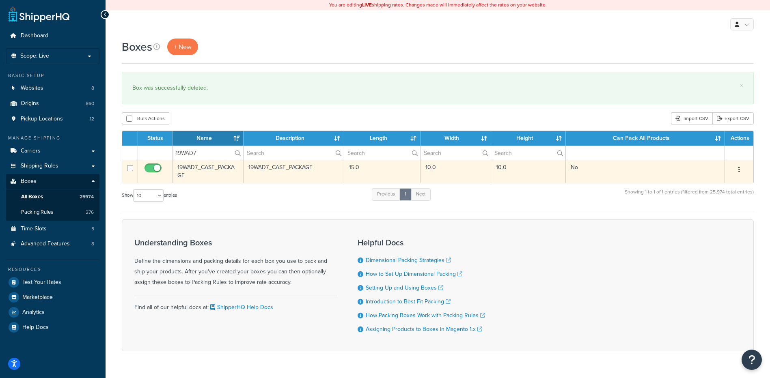
click at [740, 166] on button "button" at bounding box center [739, 170] width 11 height 13
click at [708, 214] on link "Delete" at bounding box center [713, 218] width 64 height 17
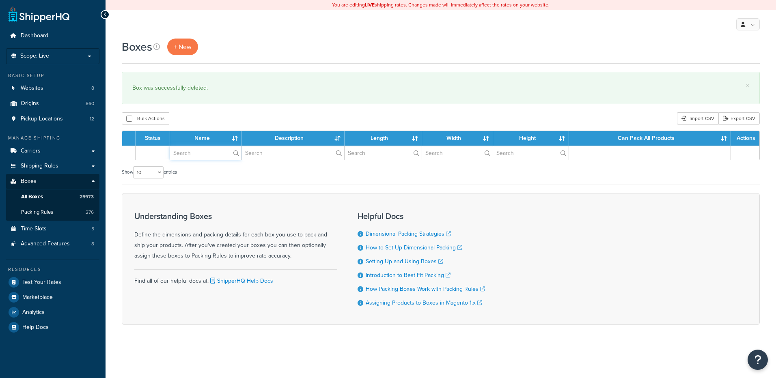
drag, startPoint x: 0, startPoint y: 0, endPoint x: 208, endPoint y: 154, distance: 258.7
click at [208, 154] on input "text" at bounding box center [205, 153] width 71 height 14
paste input "19WAD8"
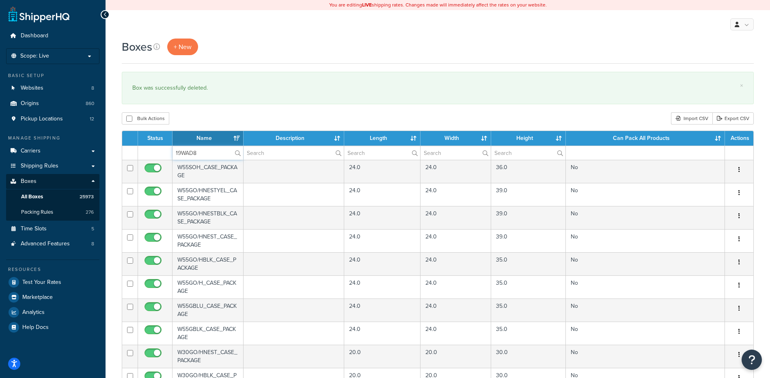
type input "19WAD8"
click at [218, 117] on div "Bulk Actions Duplicate [GEOGRAPHIC_DATA] Import CSV Export CSV" at bounding box center [438, 118] width 632 height 12
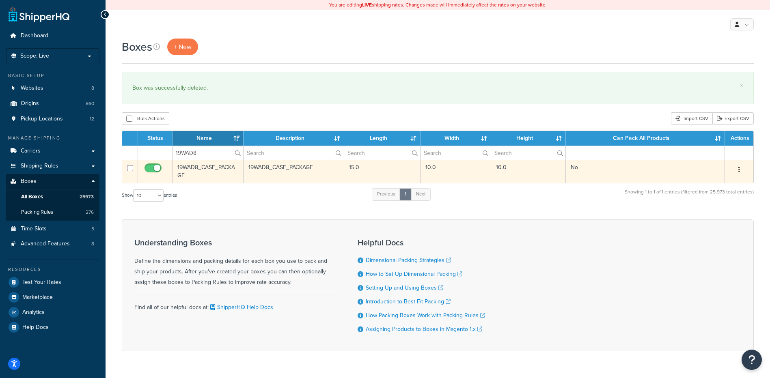
click at [739, 168] on icon "button" at bounding box center [740, 170] width 2 height 6
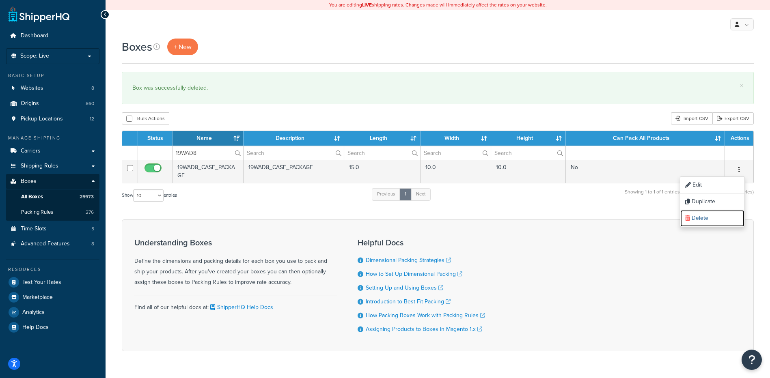
drag, startPoint x: 722, startPoint y: 216, endPoint x: 431, endPoint y: 26, distance: 347.9
click at [722, 216] on link "Delete" at bounding box center [713, 218] width 64 height 17
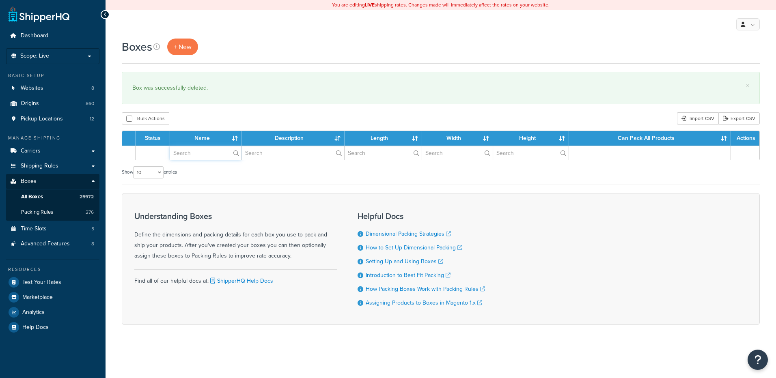
drag, startPoint x: 0, startPoint y: 0, endPoint x: 188, endPoint y: 155, distance: 243.2
click at [188, 155] on input "text" at bounding box center [205, 153] width 71 height 14
paste input "19WAD9"
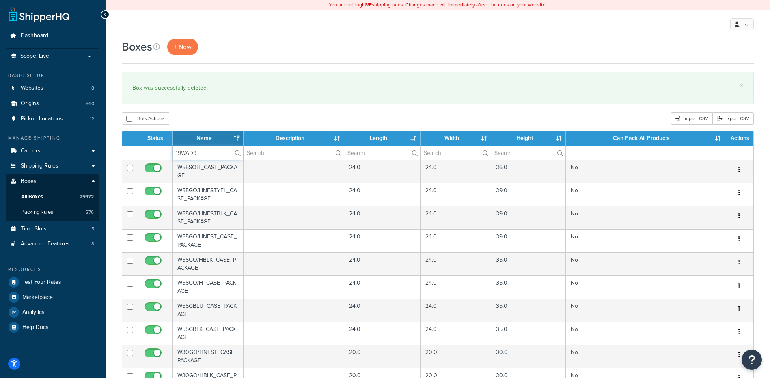
type input "19WAD9"
click at [201, 123] on div "Bulk Actions Duplicate [GEOGRAPHIC_DATA] Import CSV Export CSV" at bounding box center [438, 118] width 632 height 12
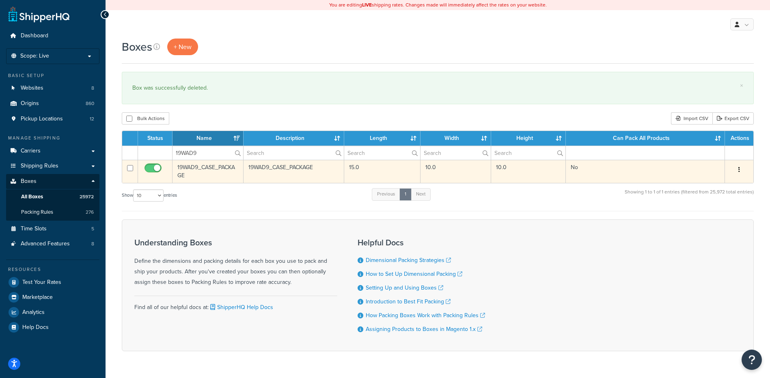
click at [740, 165] on button "button" at bounding box center [739, 170] width 11 height 13
click at [708, 215] on link "Delete" at bounding box center [713, 218] width 64 height 17
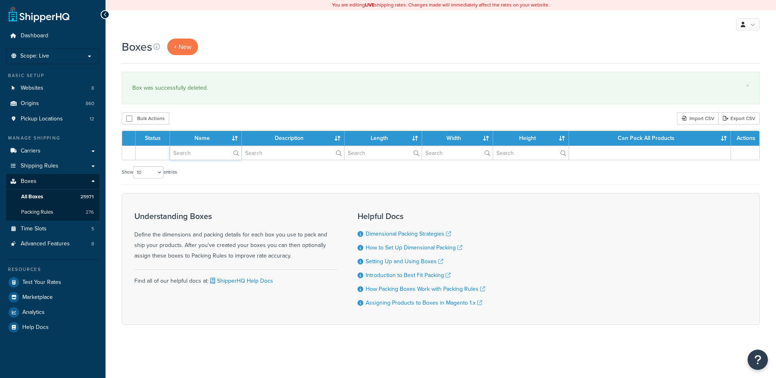
drag, startPoint x: 0, startPoint y: 0, endPoint x: 199, endPoint y: 152, distance: 250.6
click at [198, 156] on input "text" at bounding box center [205, 153] width 71 height 14
paste input "19WAE1"
type input "19WAE1"
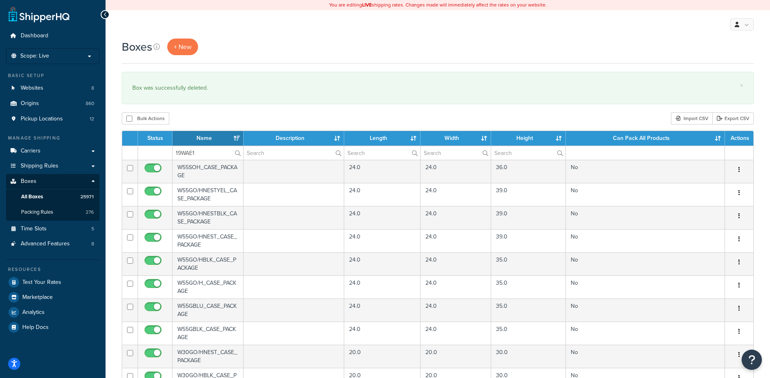
click at [212, 113] on div "Bulk Actions Duplicate [GEOGRAPHIC_DATA] Import CSV Export CSV" at bounding box center [438, 118] width 632 height 12
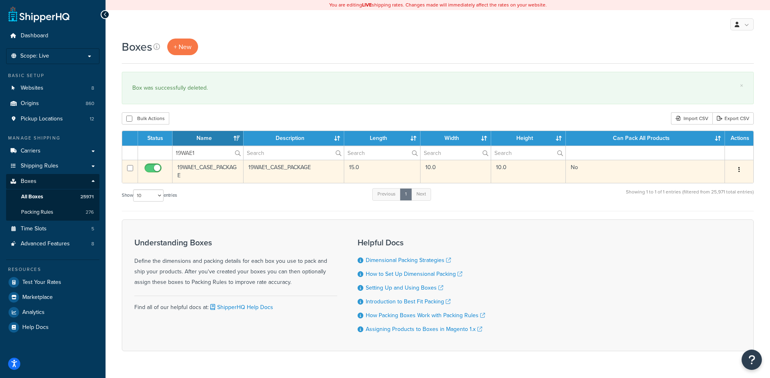
click at [741, 169] on button "button" at bounding box center [739, 170] width 11 height 13
click at [713, 218] on link "Delete" at bounding box center [713, 218] width 64 height 17
